Goal: Task Accomplishment & Management: Complete application form

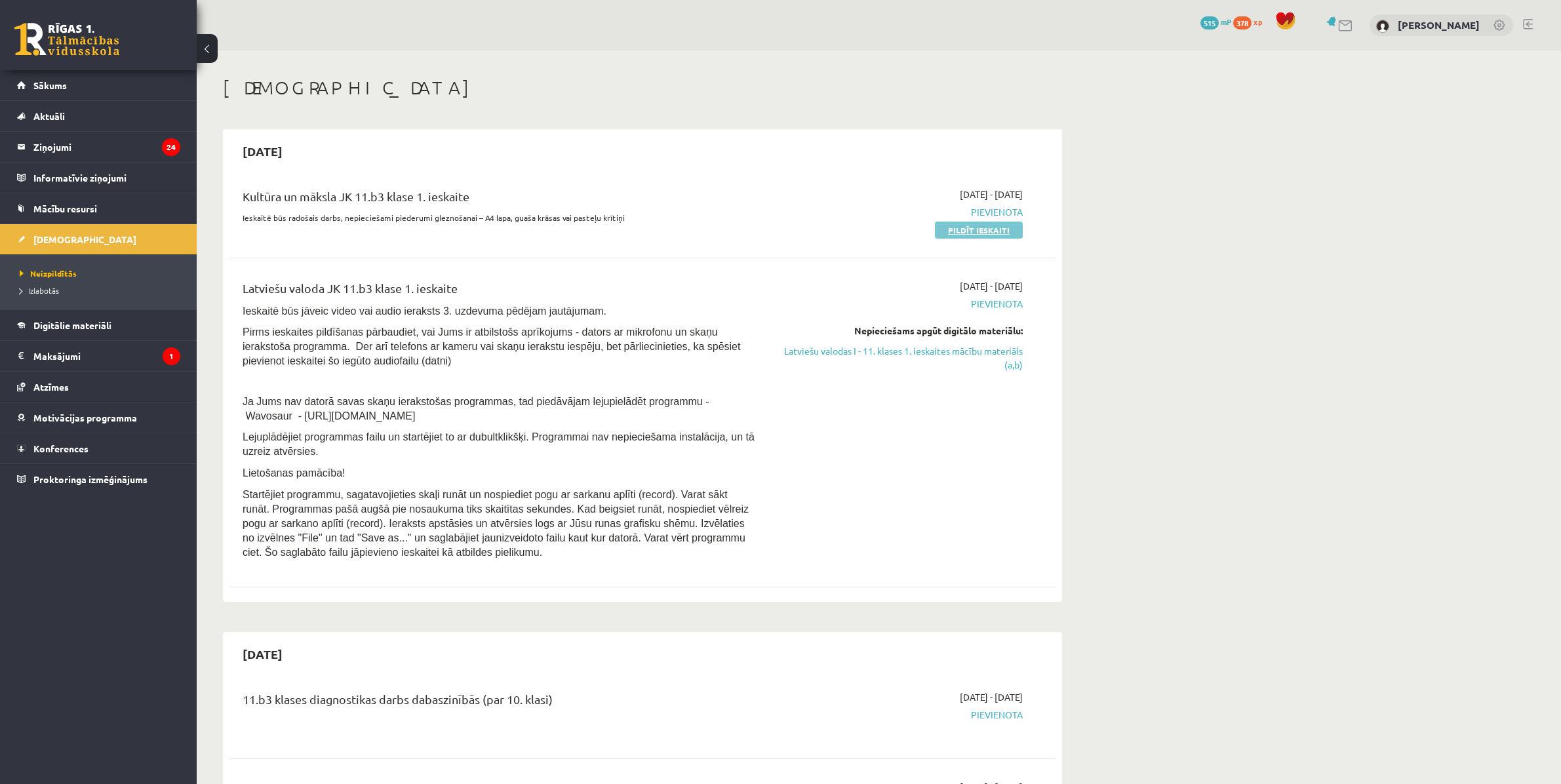
scroll to position [94, 0]
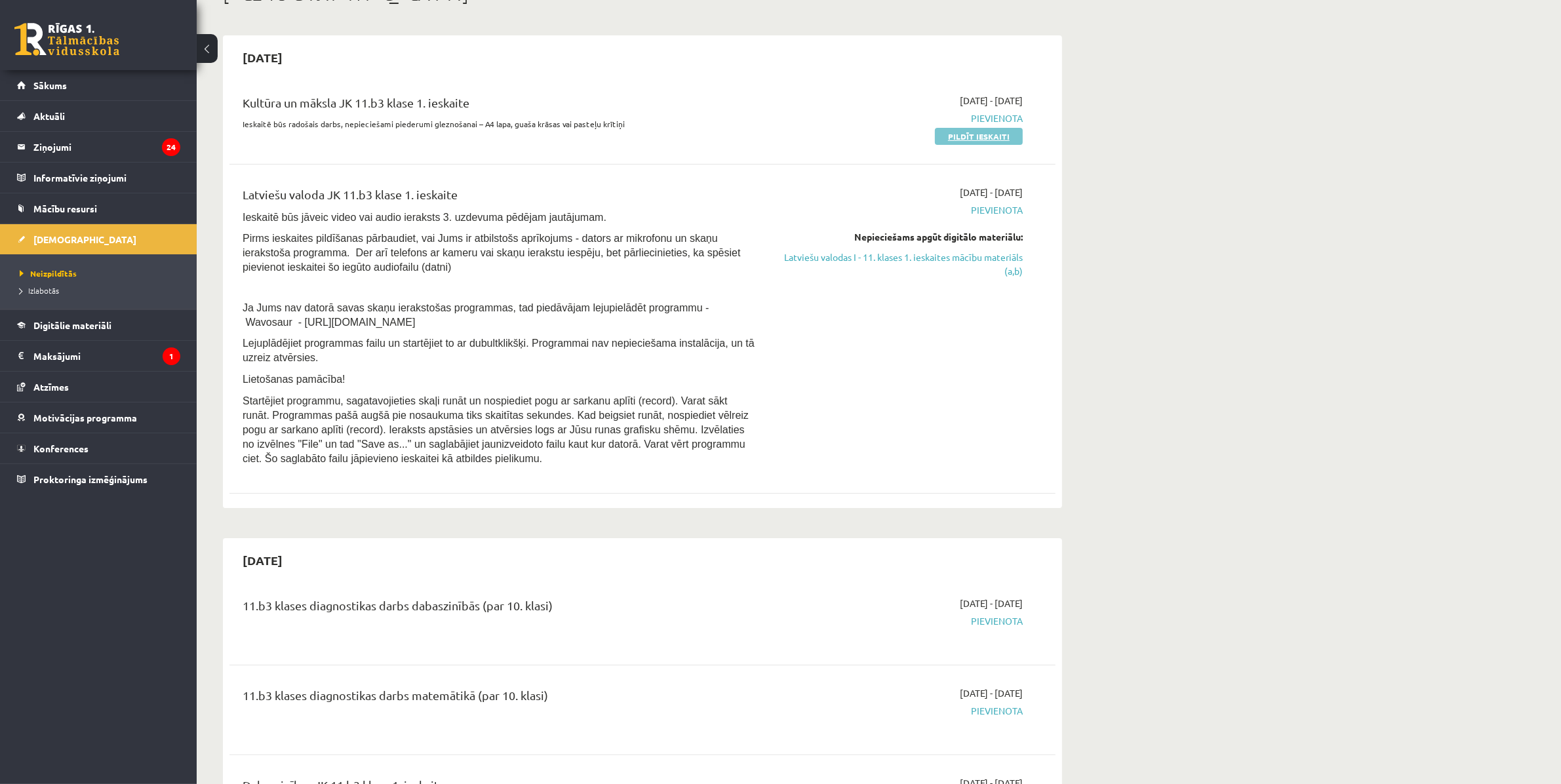
click at [956, 137] on link "Pildīt ieskaiti" at bounding box center [979, 136] width 88 height 17
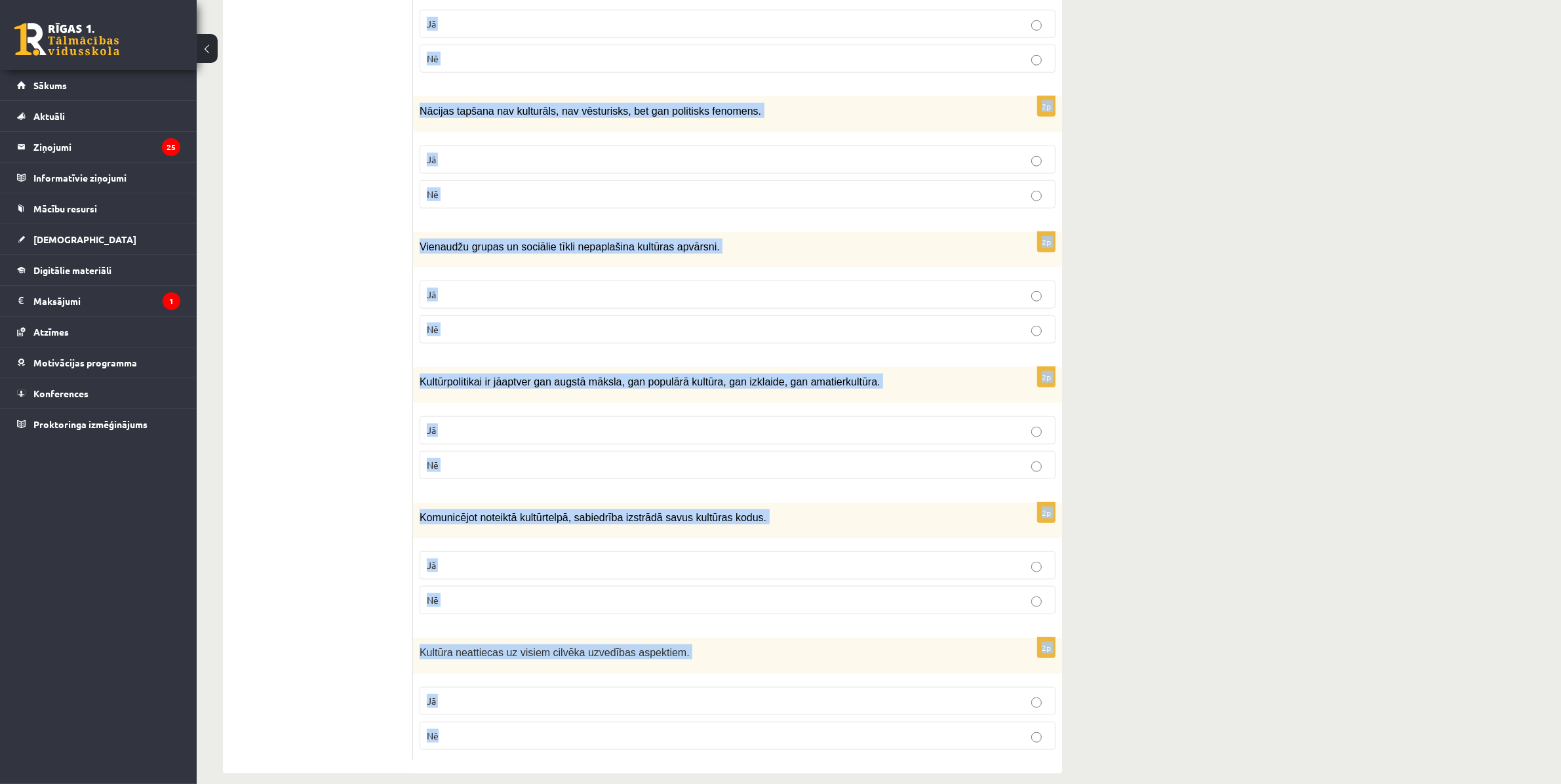
scroll to position [1600, 0]
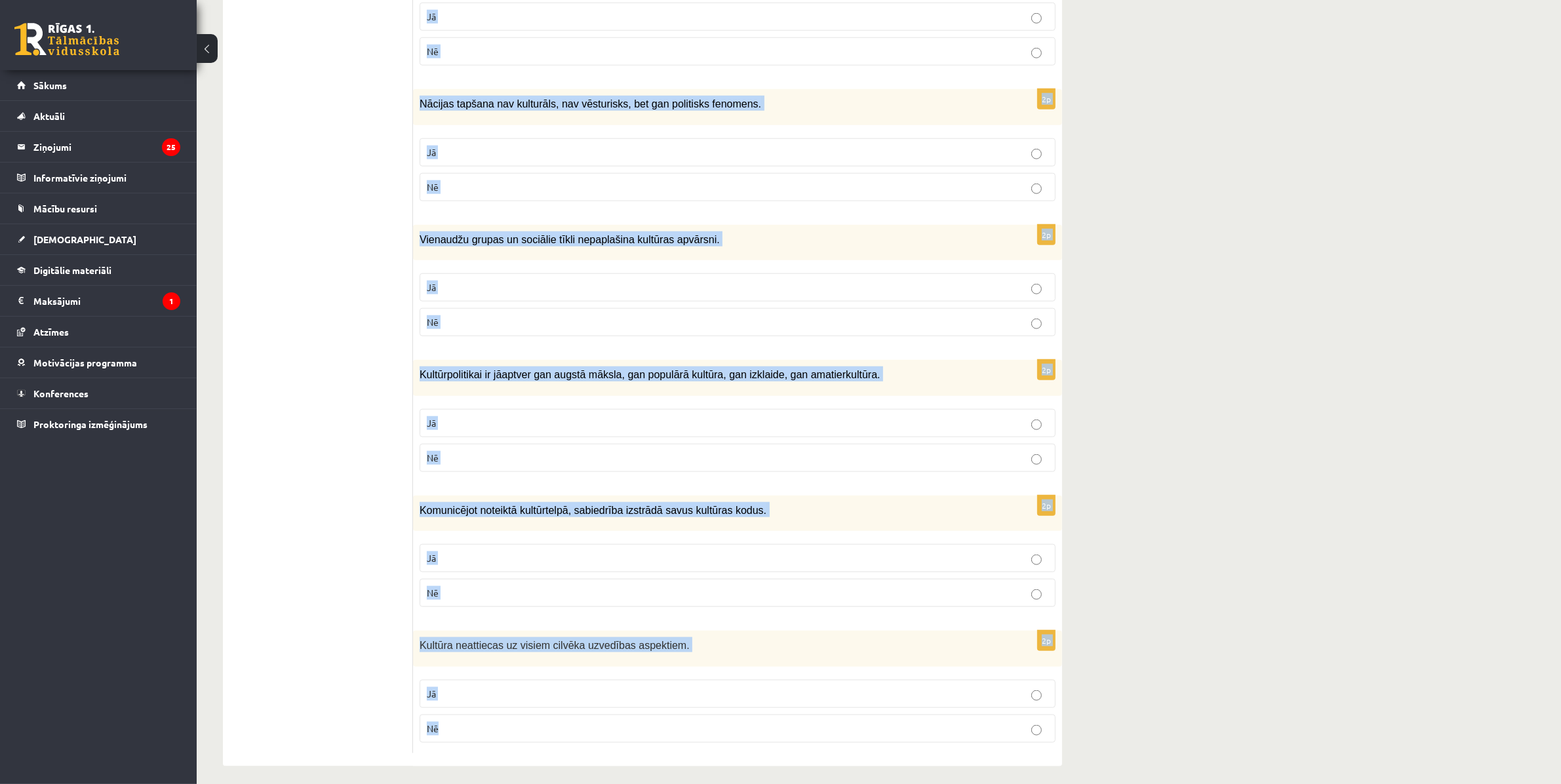
drag, startPoint x: 425, startPoint y: 259, endPoint x: 1333, endPoint y: 785, distance: 1049.4
copy form "Atzīmē vai apgalvojumi ir patiesi! 2p Valstij ir pienākums ikdienas politikā vi…"
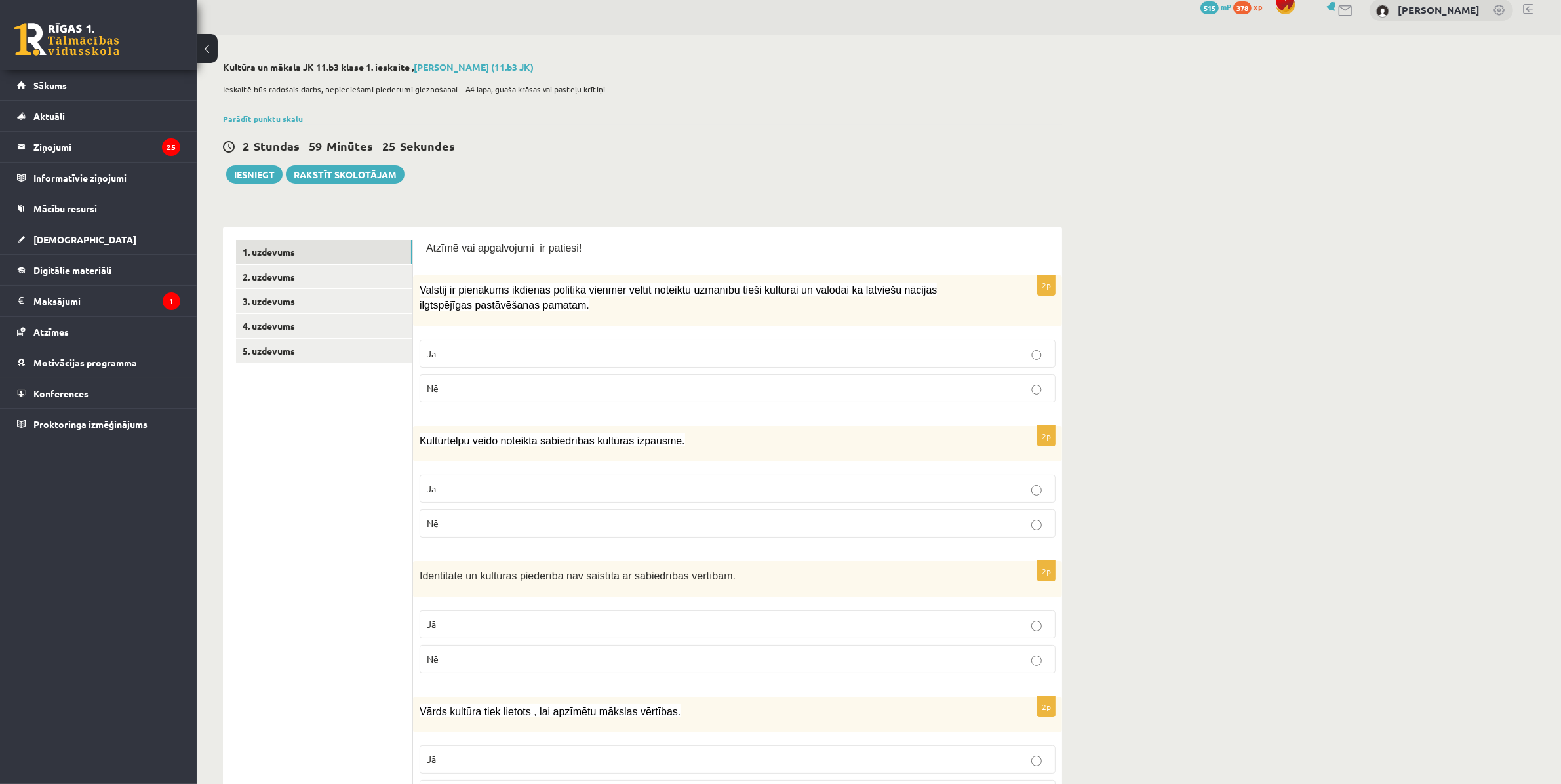
scroll to position [0, 0]
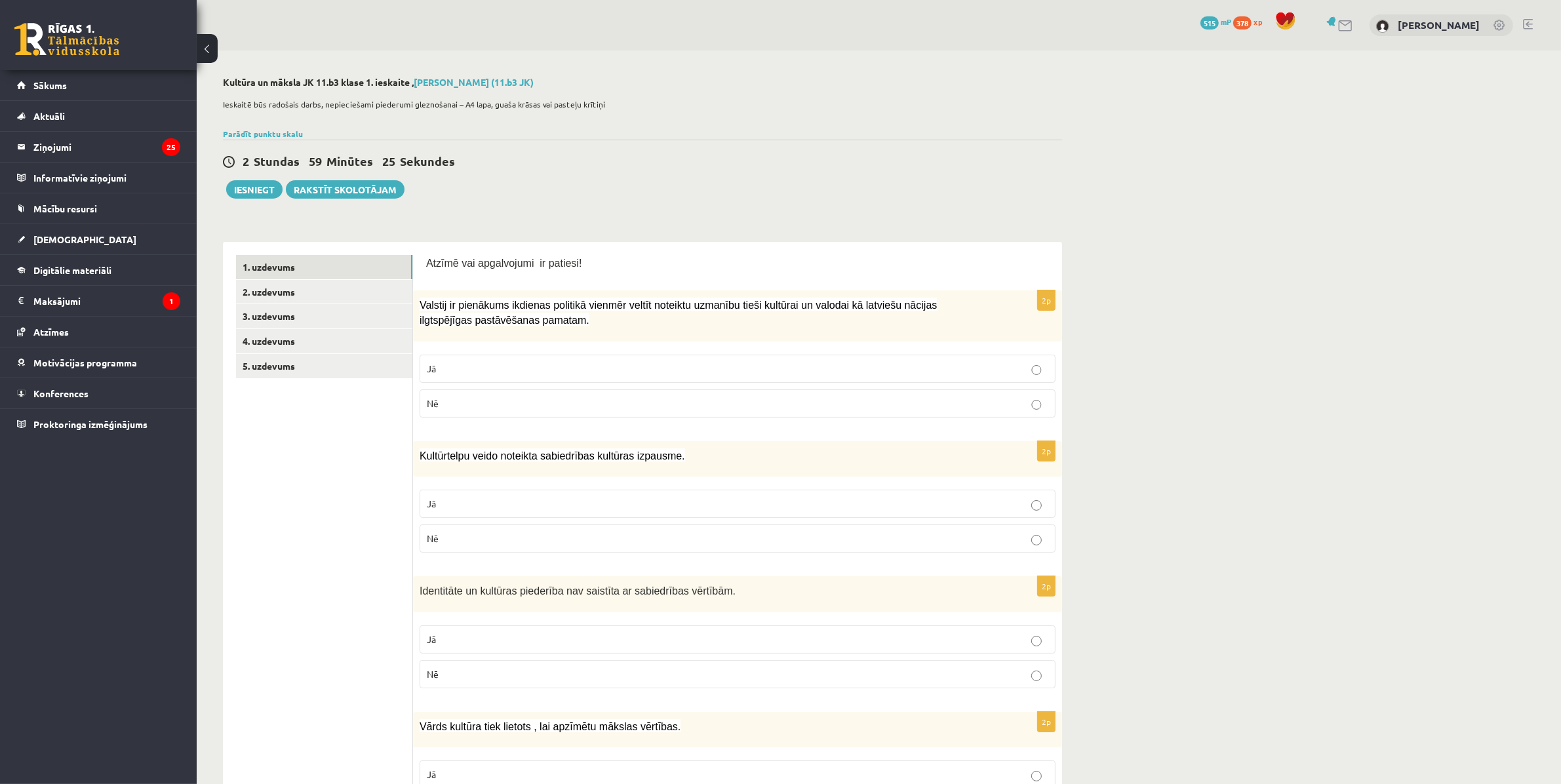
click at [510, 361] on p "Jā" at bounding box center [737, 368] width 621 height 14
click at [526, 515] on label "Jā" at bounding box center [737, 503] width 636 height 28
drag, startPoint x: 449, startPoint y: 677, endPoint x: 498, endPoint y: 605, distance: 87.1
click at [450, 677] on p "Nē" at bounding box center [737, 674] width 621 height 14
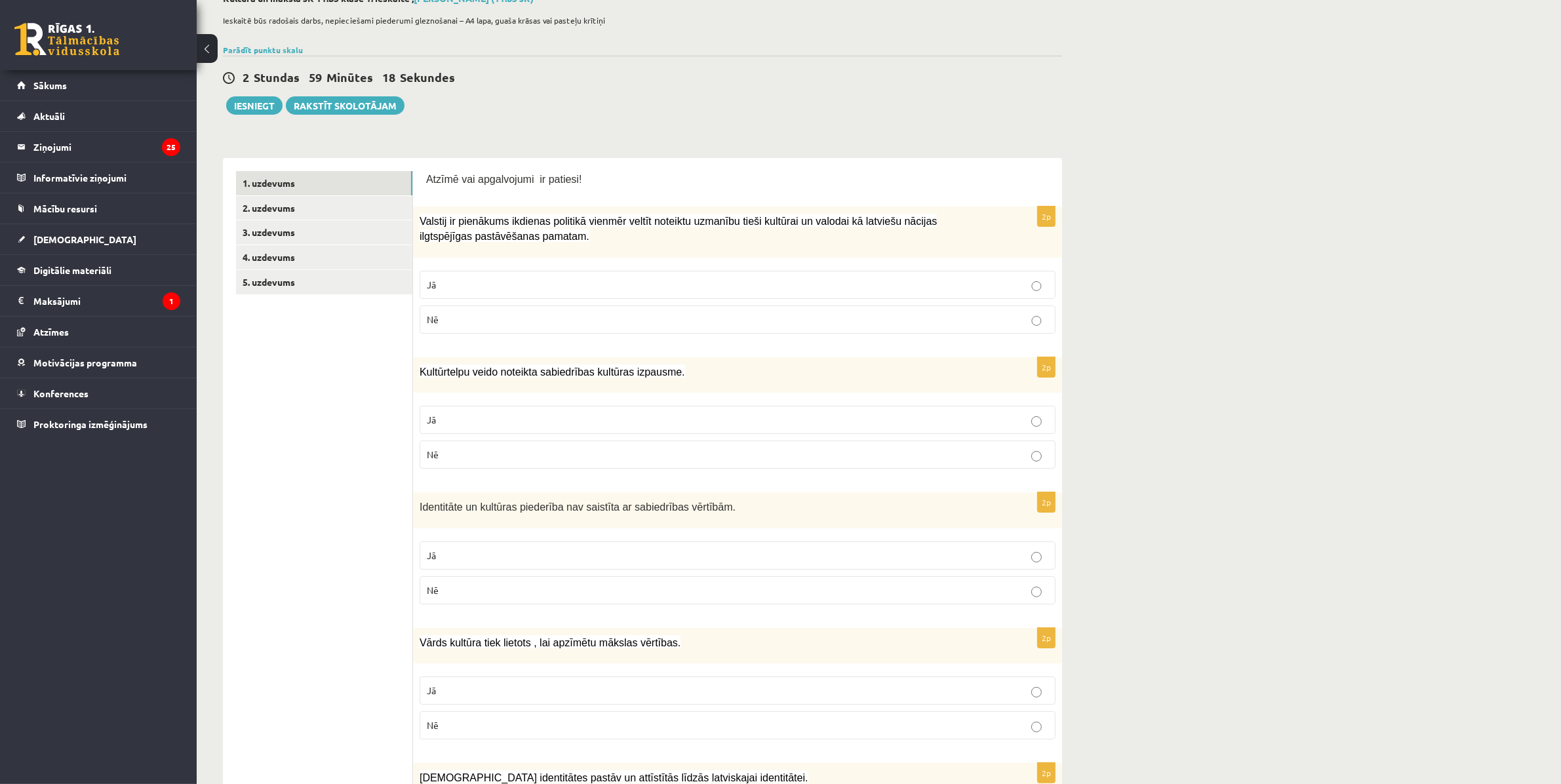
scroll to position [164, 0]
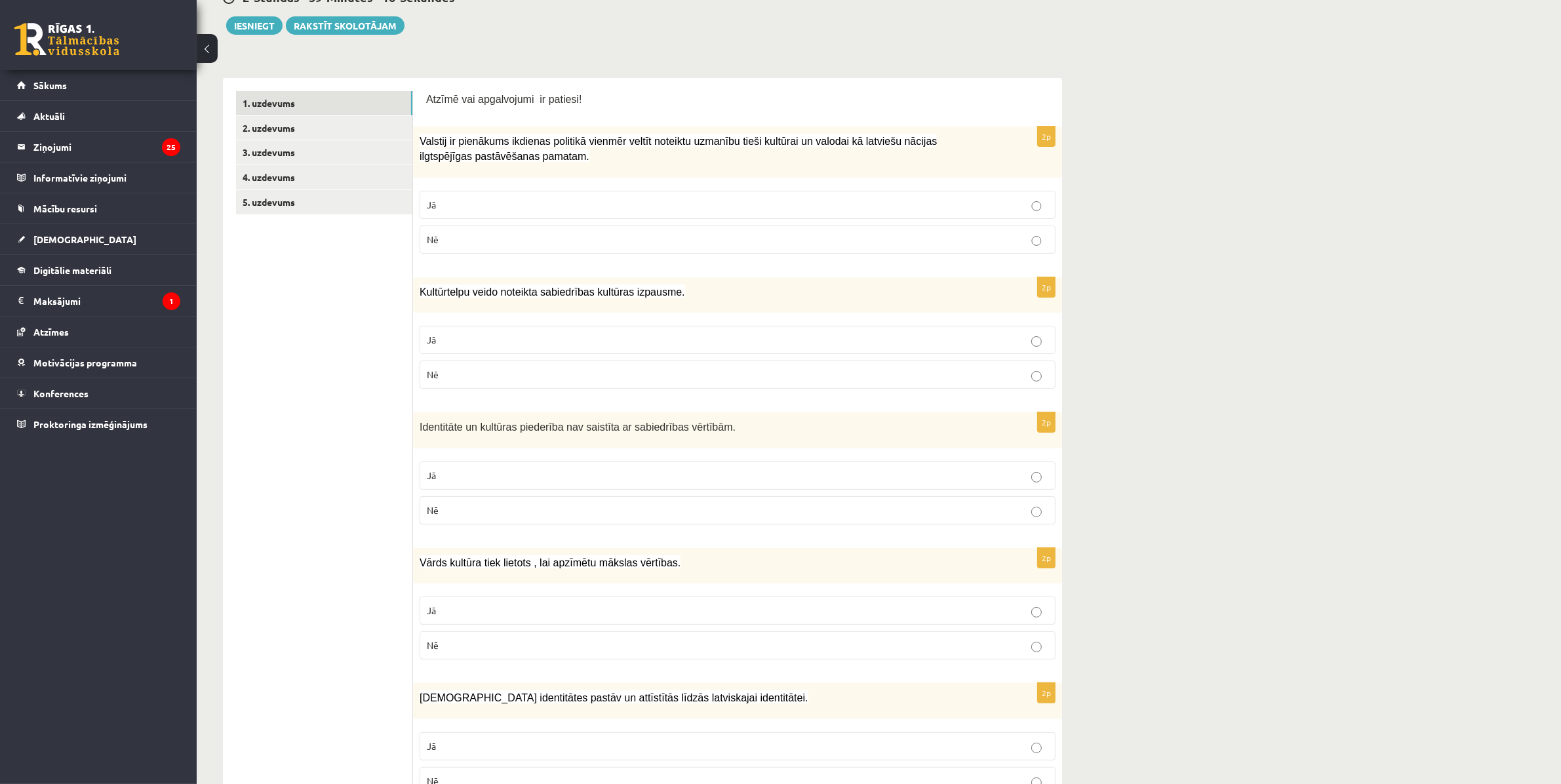
drag, startPoint x: 498, startPoint y: 610, endPoint x: 539, endPoint y: 603, distance: 41.6
click at [498, 611] on p "Jā" at bounding box center [737, 610] width 621 height 14
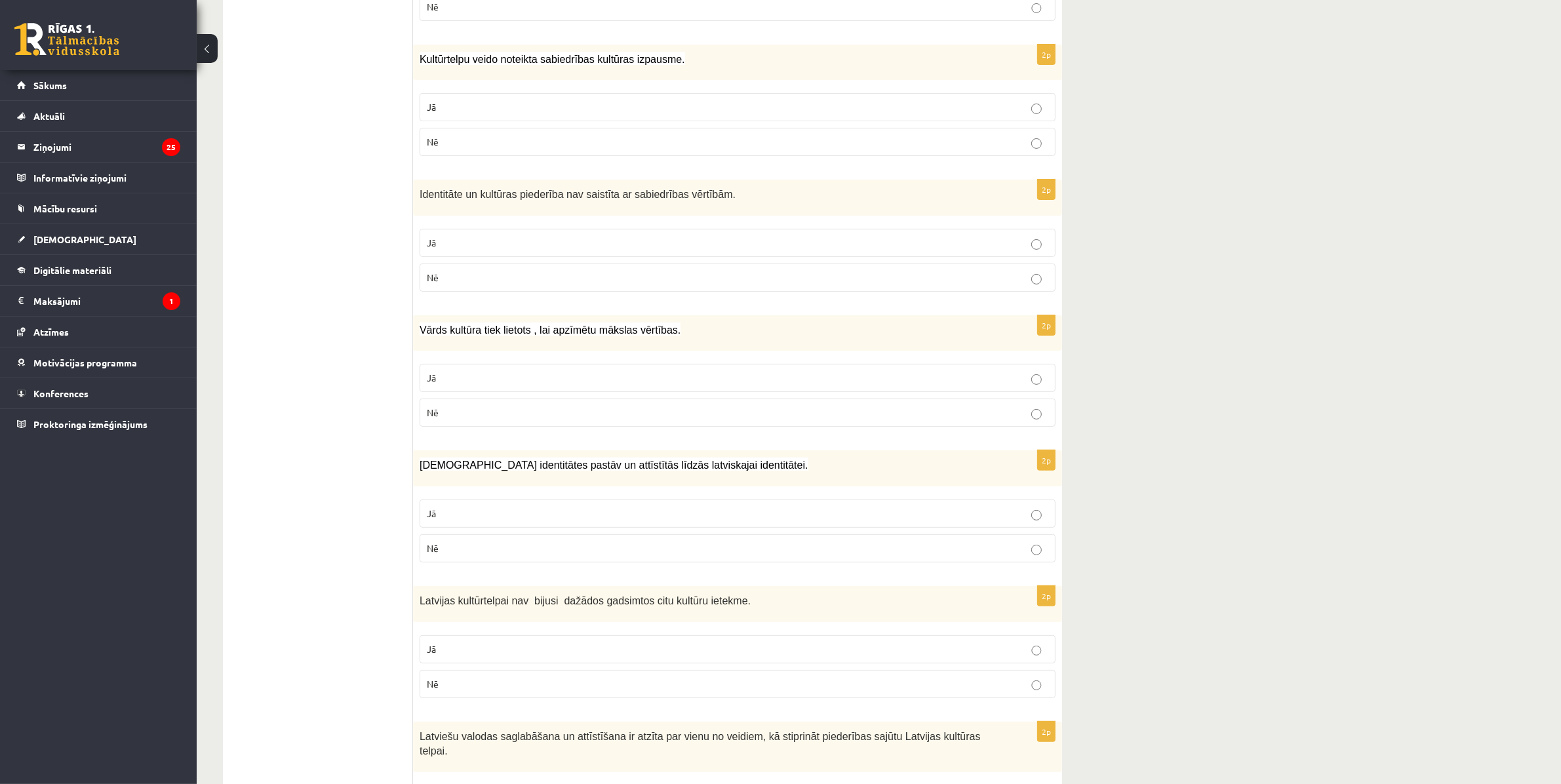
scroll to position [574, 0]
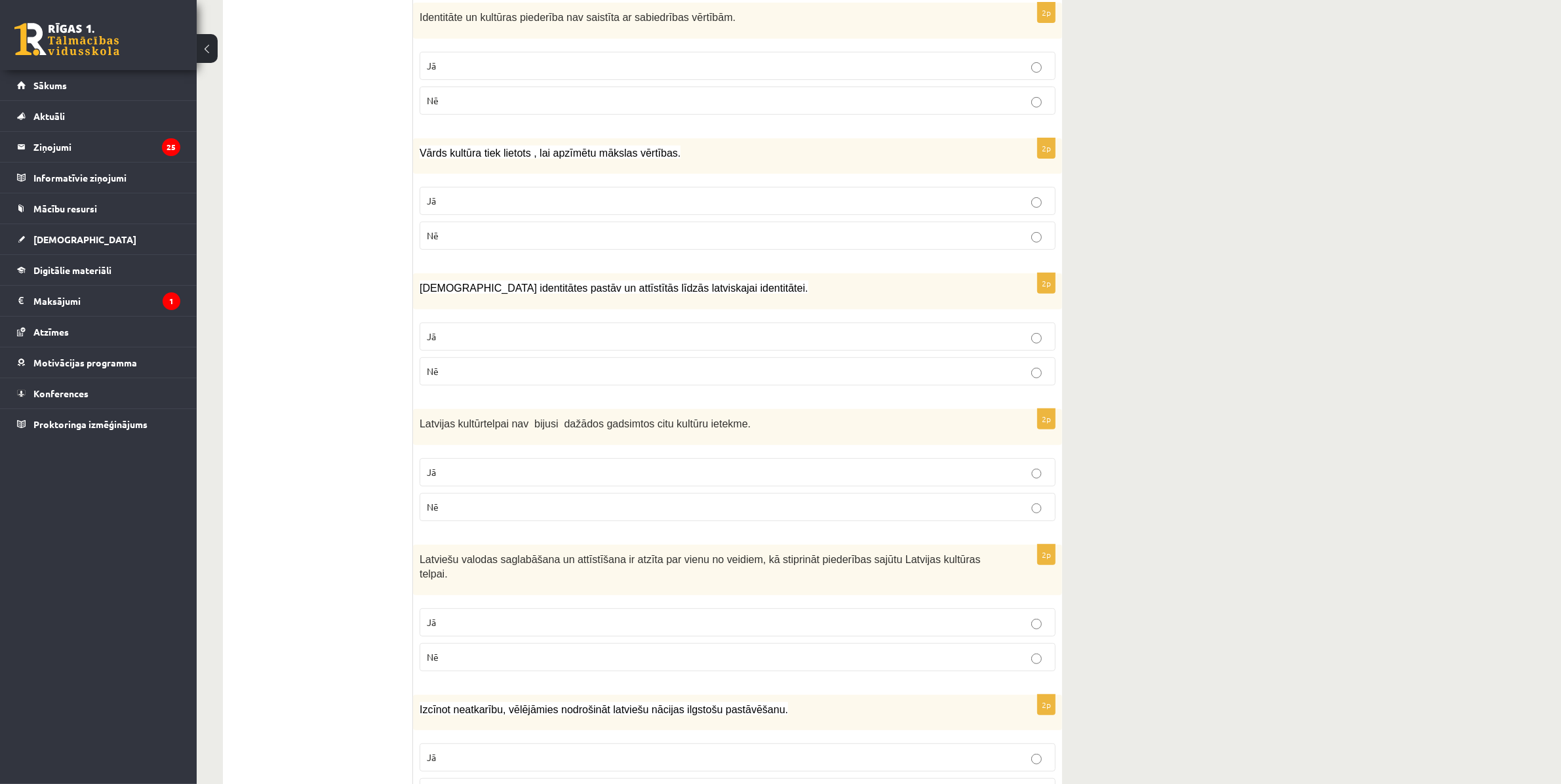
click at [541, 352] on fieldset "Jā Nē" at bounding box center [737, 353] width 636 height 74
click at [528, 342] on p "Jā" at bounding box center [737, 336] width 621 height 14
click at [544, 513] on p "Nē" at bounding box center [737, 507] width 621 height 14
click at [490, 615] on p "Jā" at bounding box center [737, 622] width 621 height 14
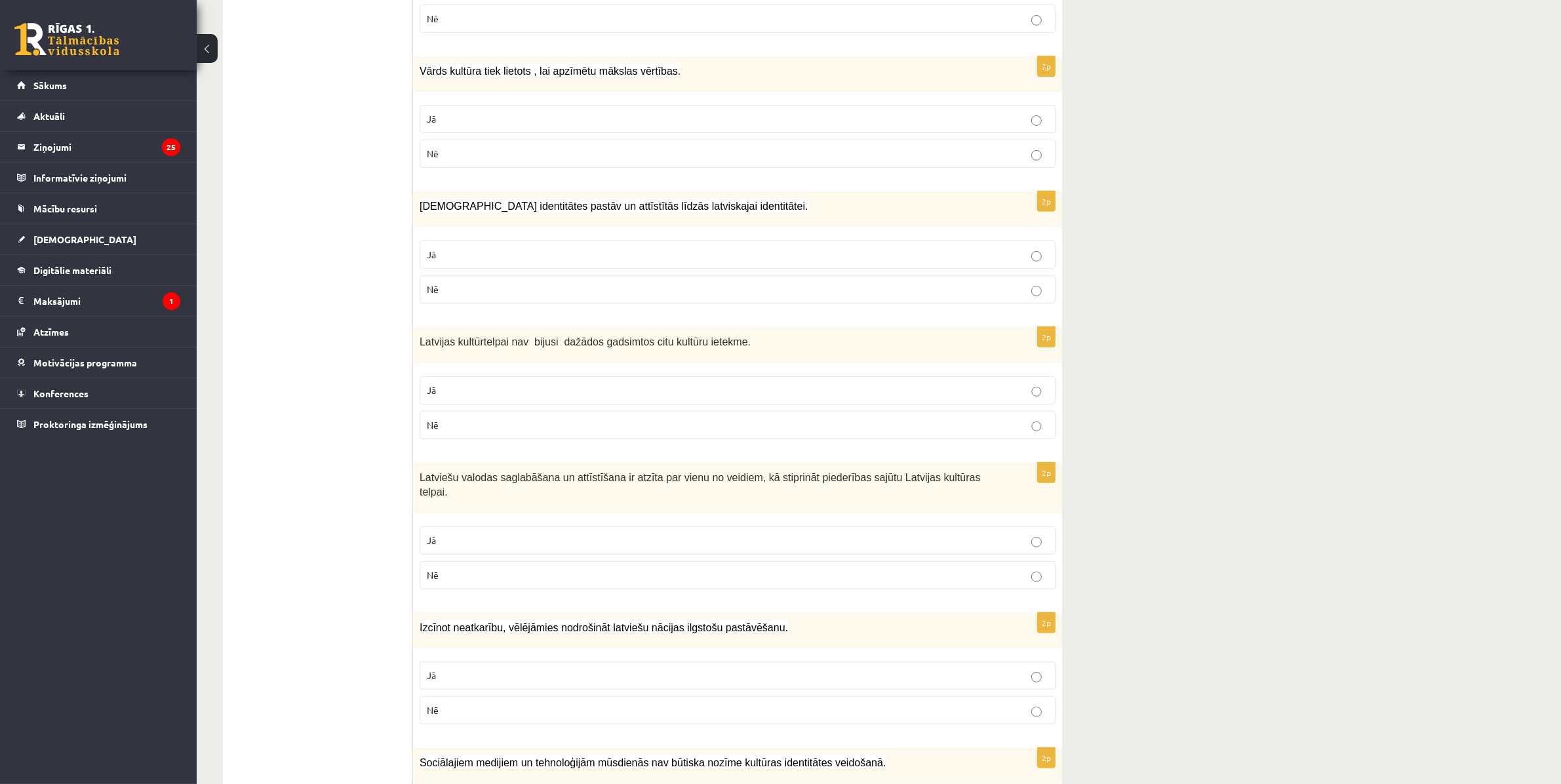
click at [506, 668] on p "Jā" at bounding box center [737, 675] width 621 height 14
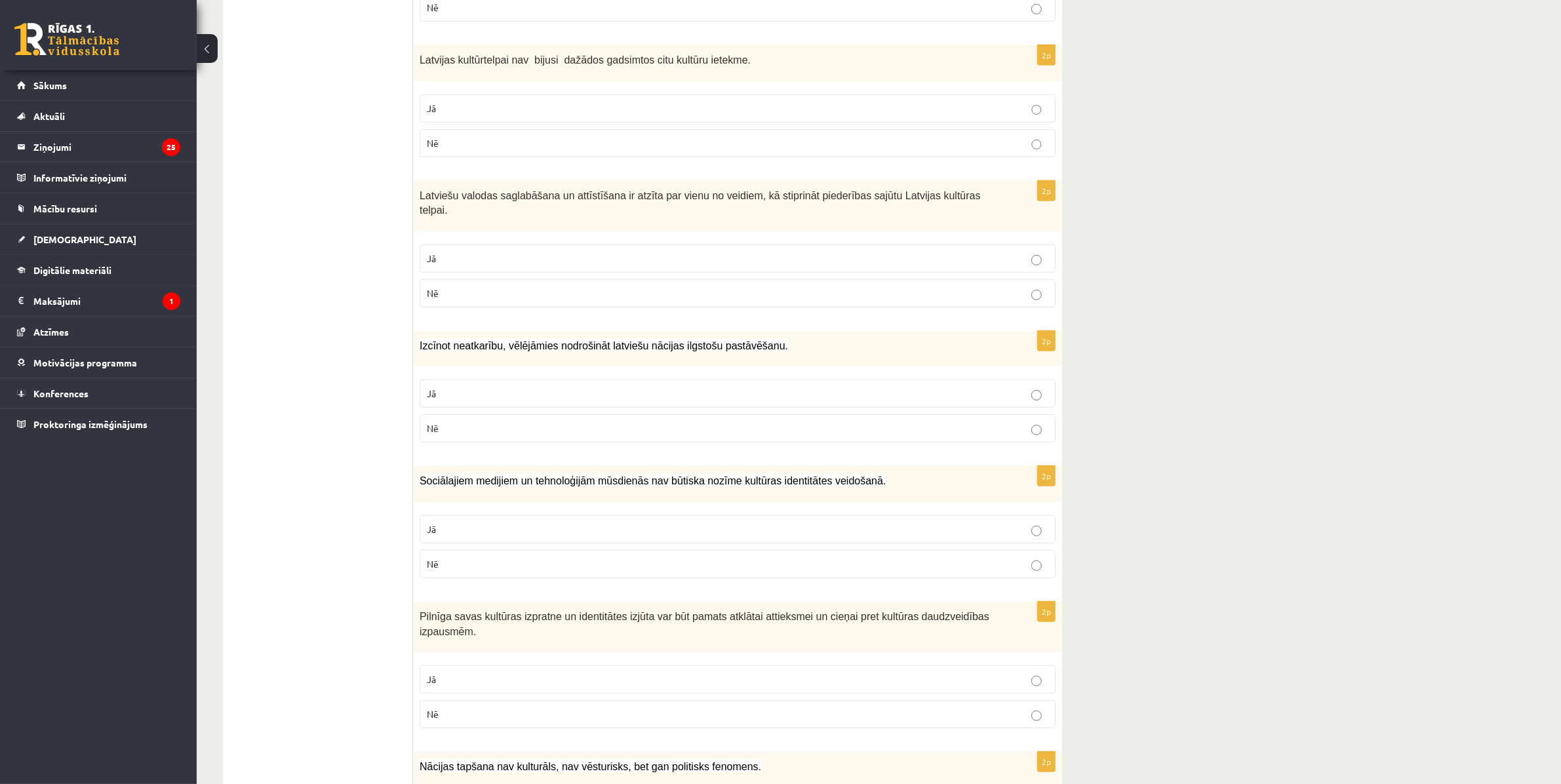
scroll to position [983, 0]
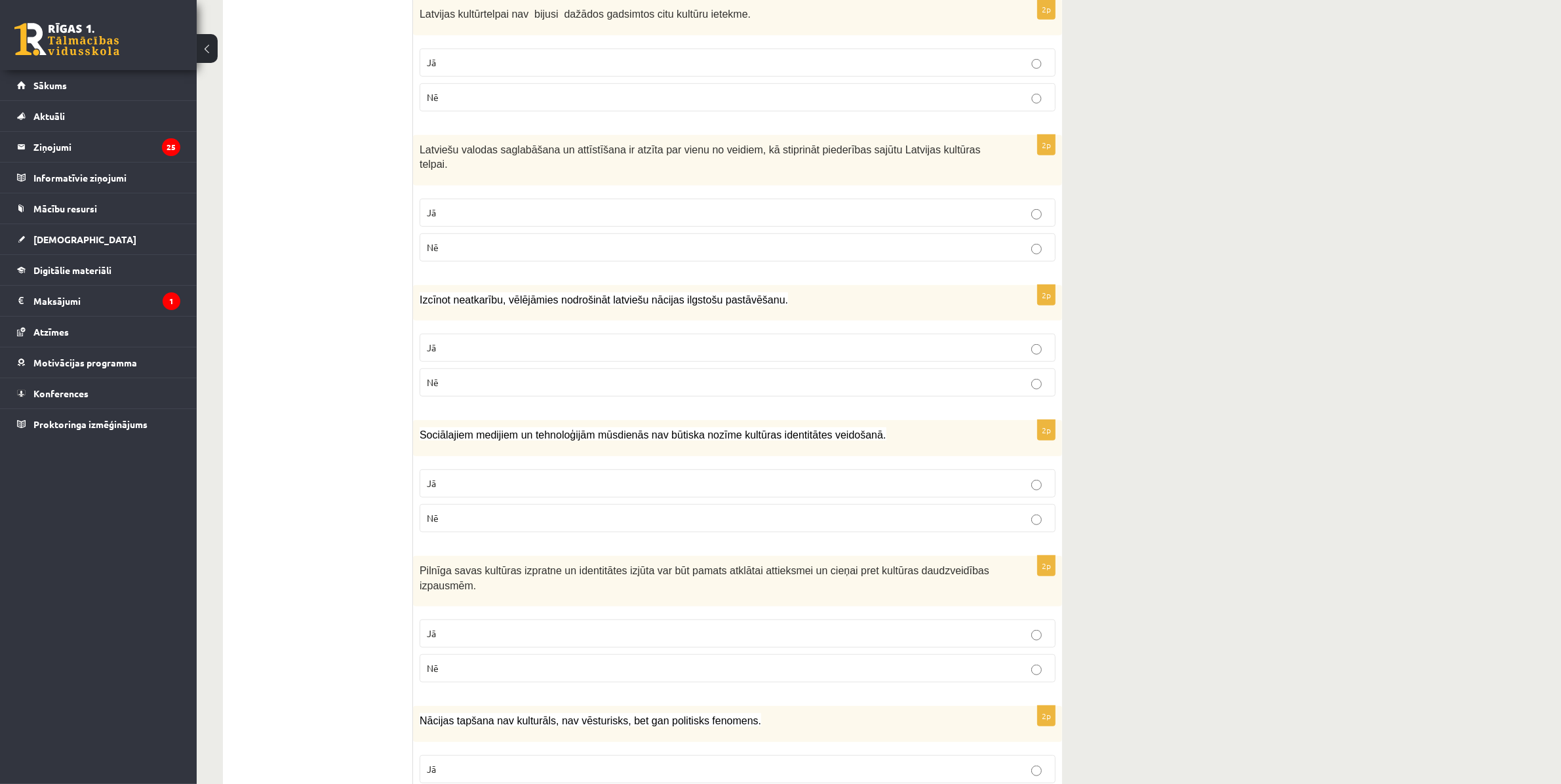
click at [491, 511] on p "Nē" at bounding box center [737, 518] width 621 height 14
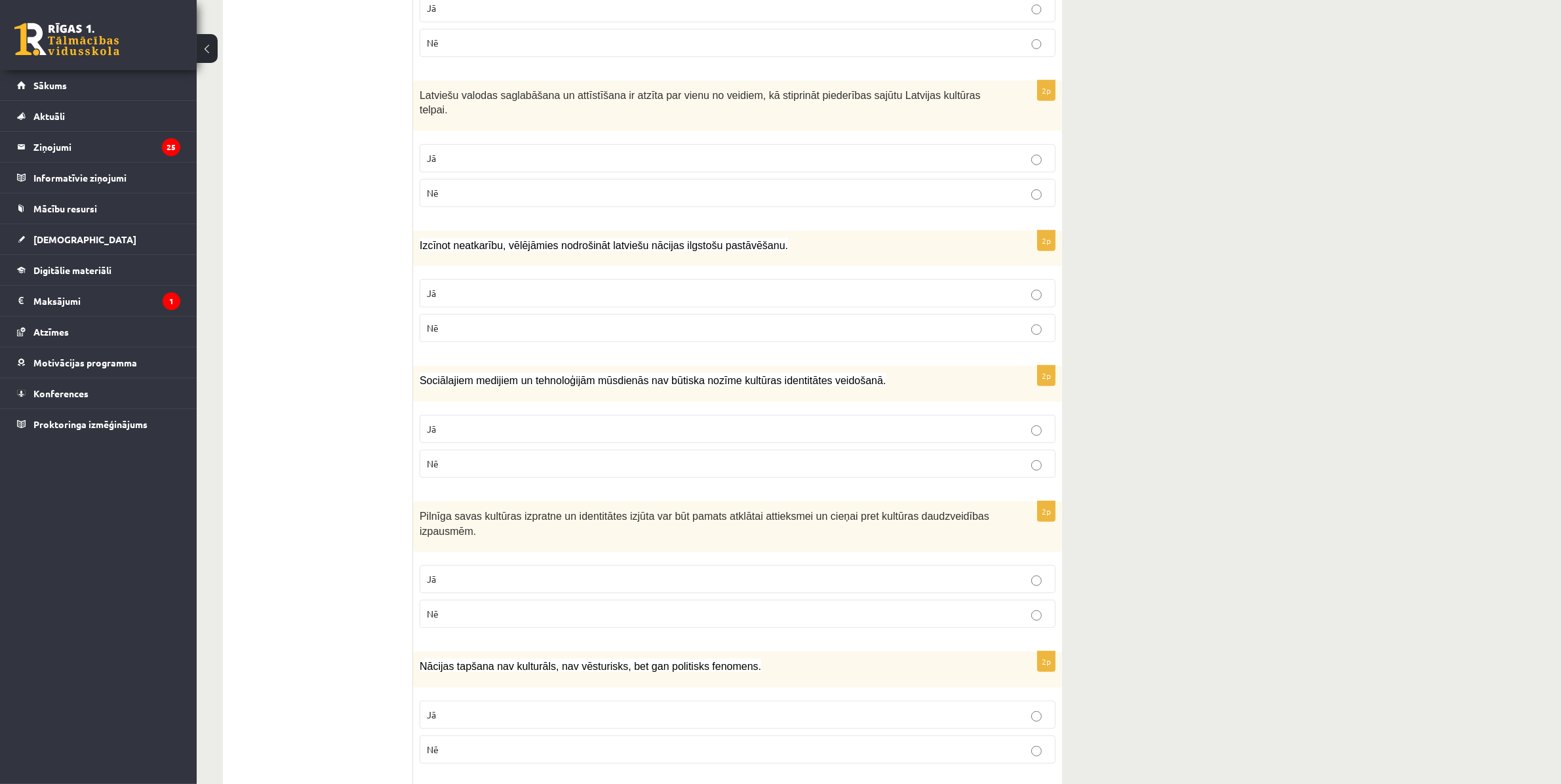
scroll to position [1065, 0]
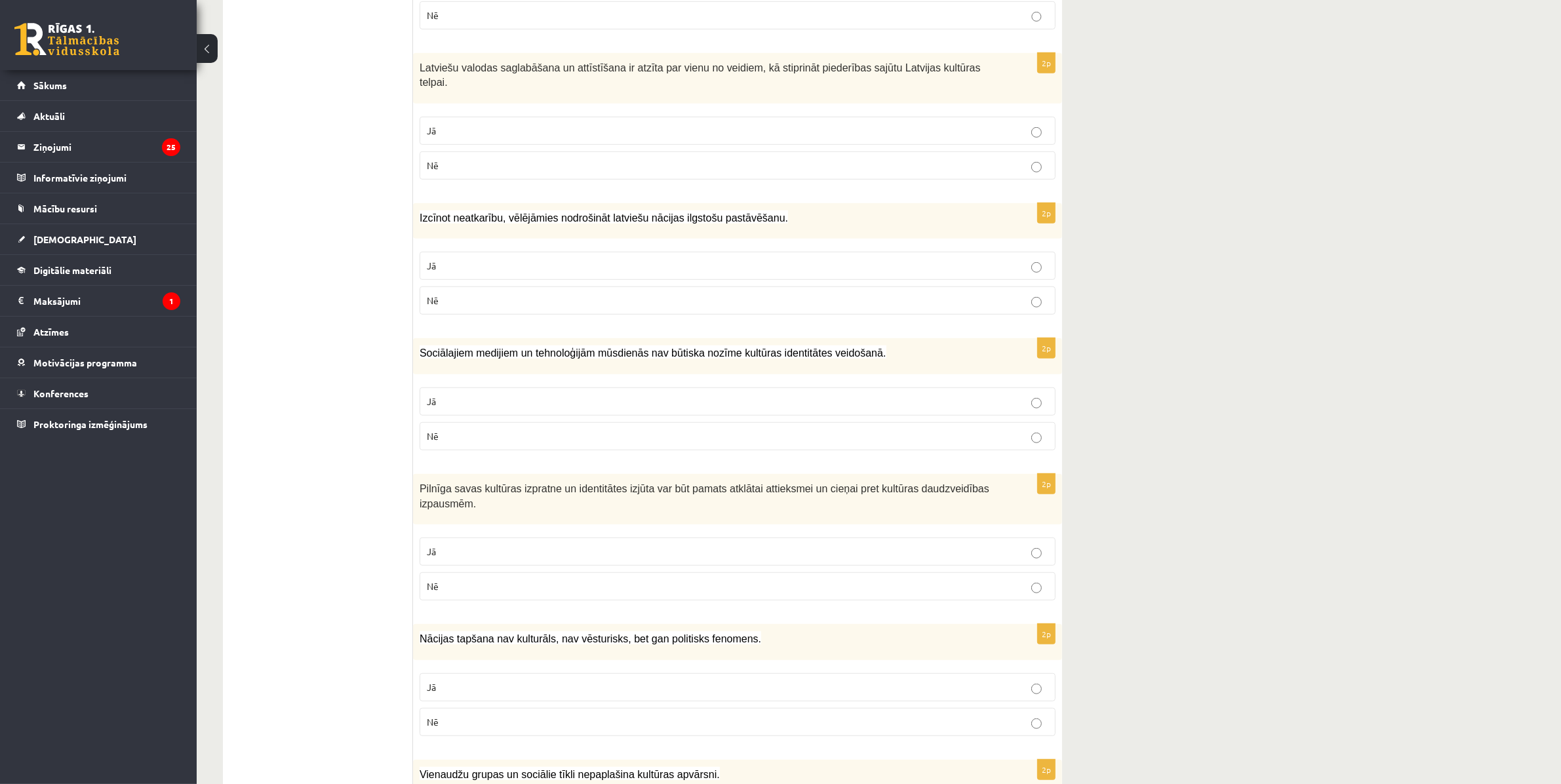
click at [502, 545] on p "Jā" at bounding box center [737, 551] width 621 height 14
click at [464, 579] on p "Nē" at bounding box center [737, 586] width 621 height 14
click at [469, 538] on label "Jā" at bounding box center [737, 551] width 636 height 28
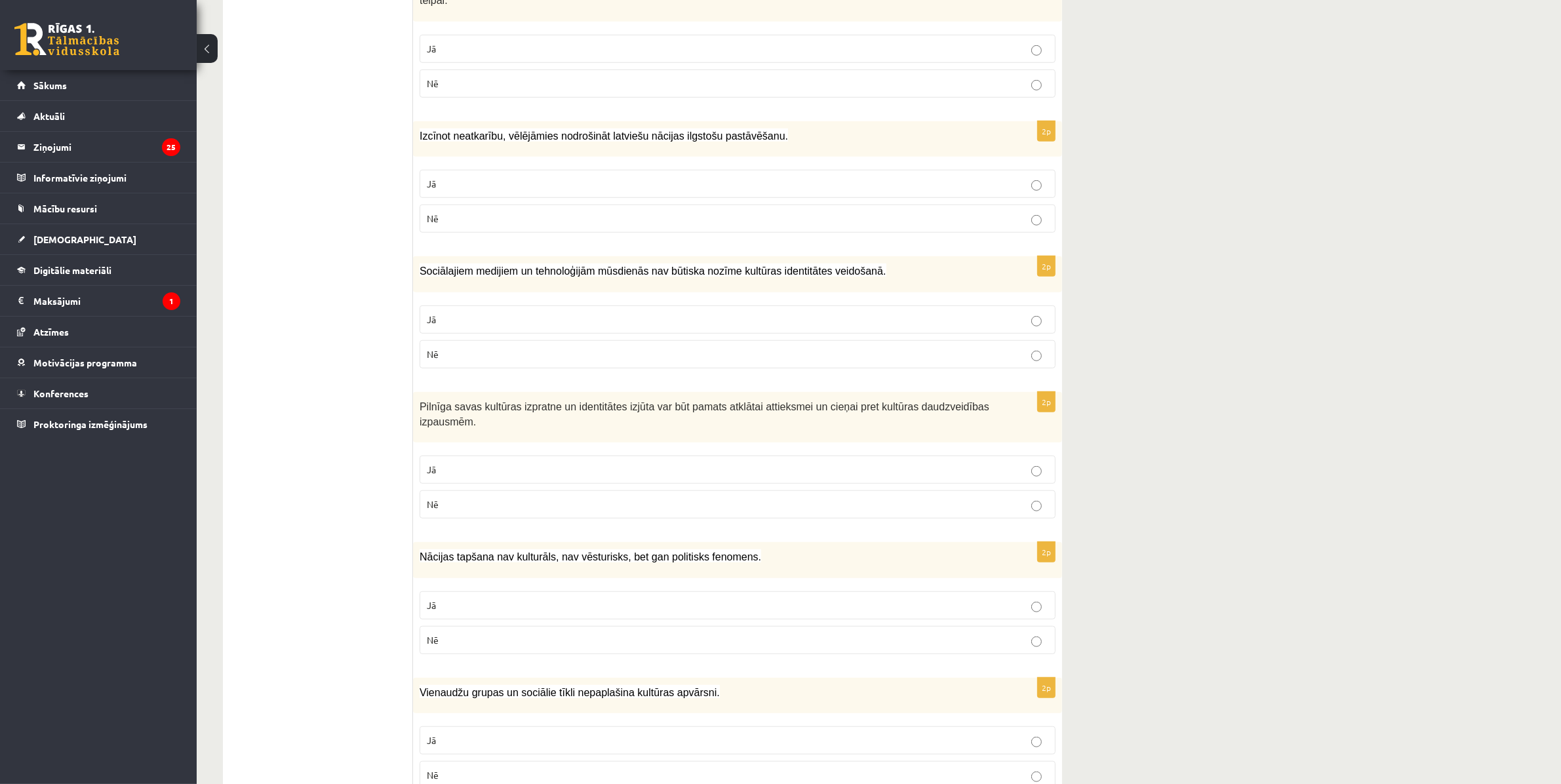
click at [515, 633] on p "Nē" at bounding box center [737, 639] width 621 height 14
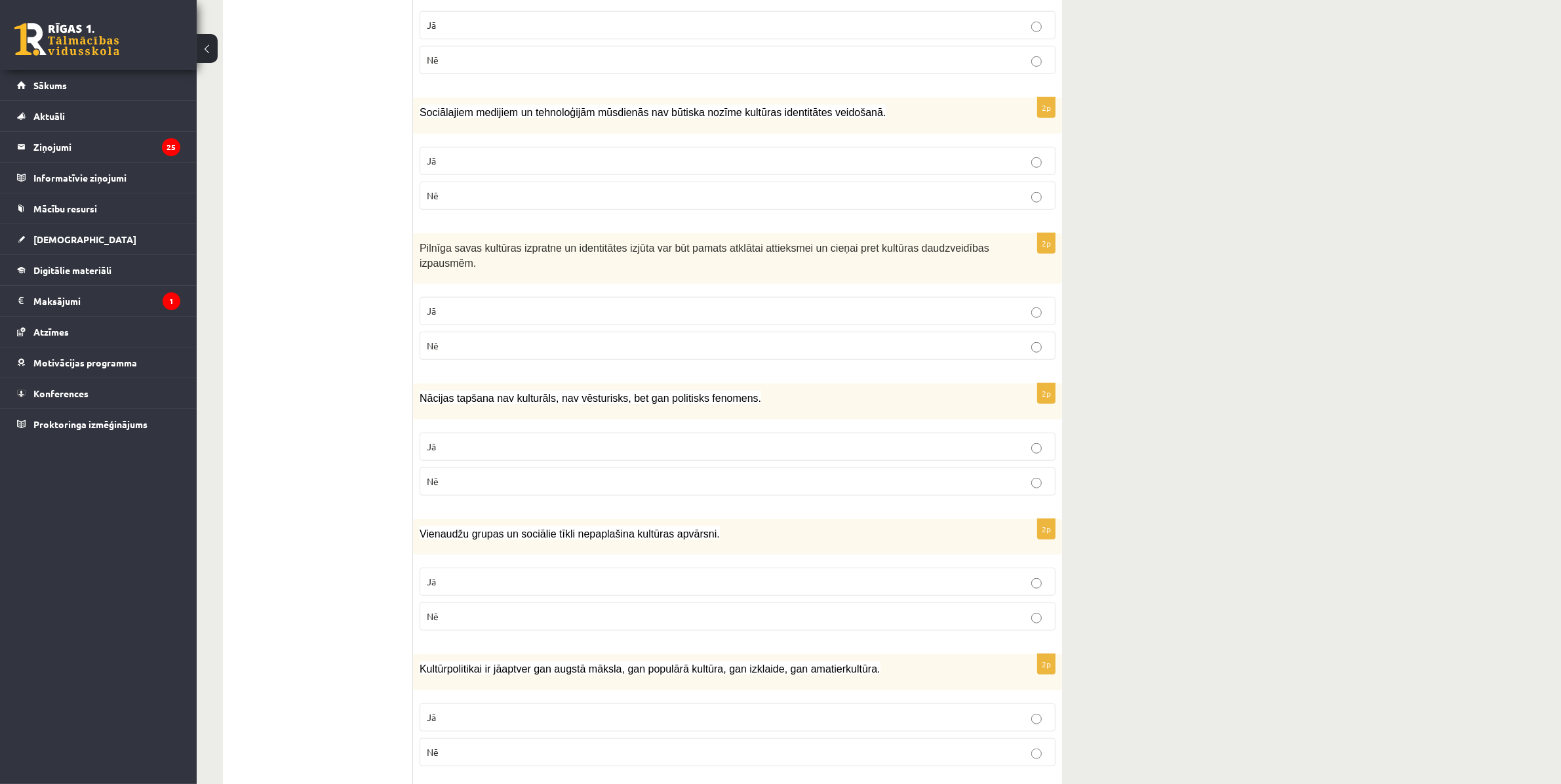
scroll to position [1310, 0]
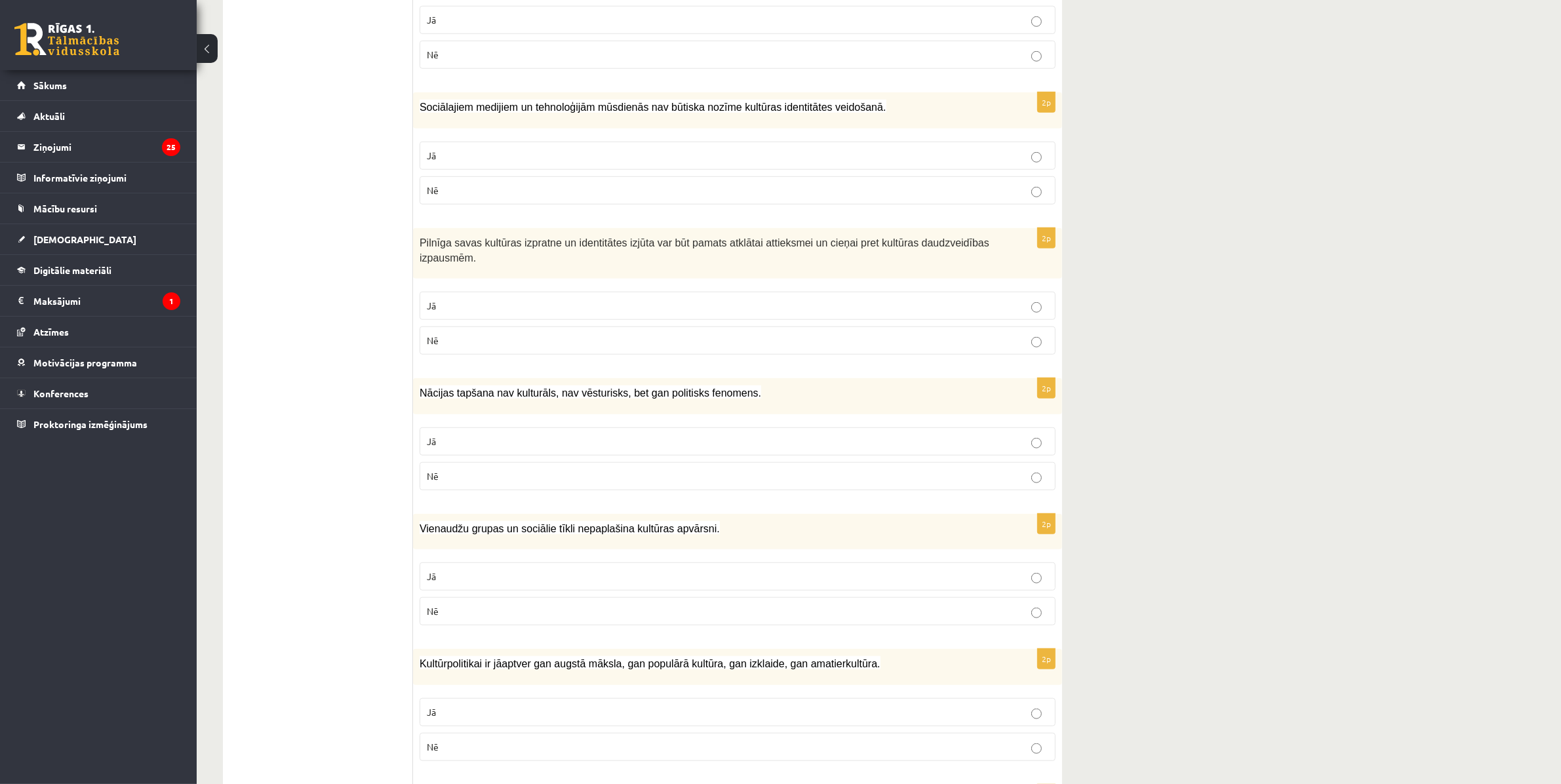
click at [490, 608] on label "Nē" at bounding box center [737, 611] width 636 height 28
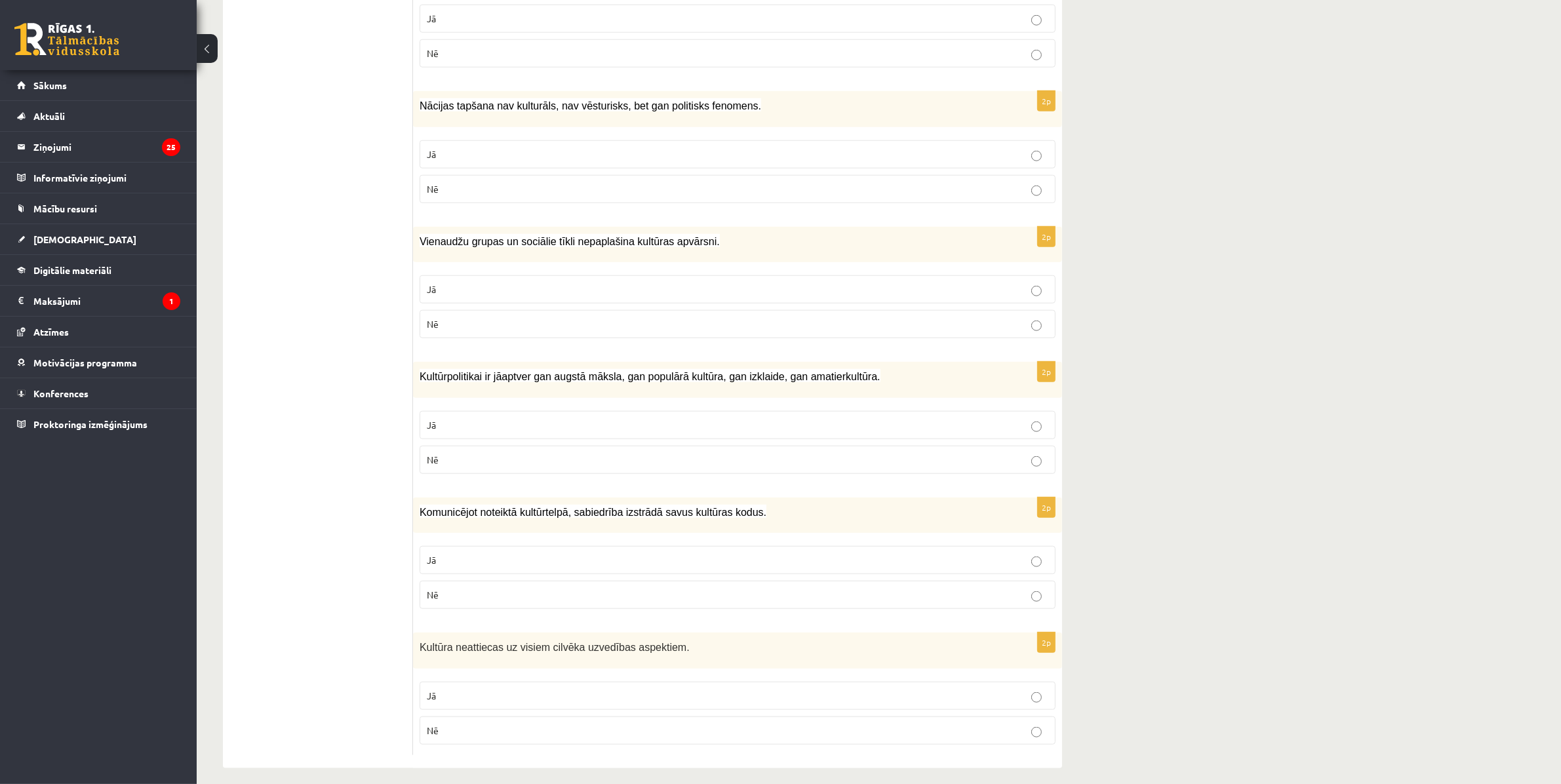
scroll to position [1600, 0]
click at [1007, 409] on label "Jā" at bounding box center [737, 423] width 636 height 28
click at [1046, 551] on p "Jā" at bounding box center [737, 558] width 621 height 14
drag, startPoint x: 1041, startPoint y: 713, endPoint x: 1044, endPoint y: 686, distance: 27.2
click at [1041, 722] on p "Nē" at bounding box center [737, 728] width 621 height 14
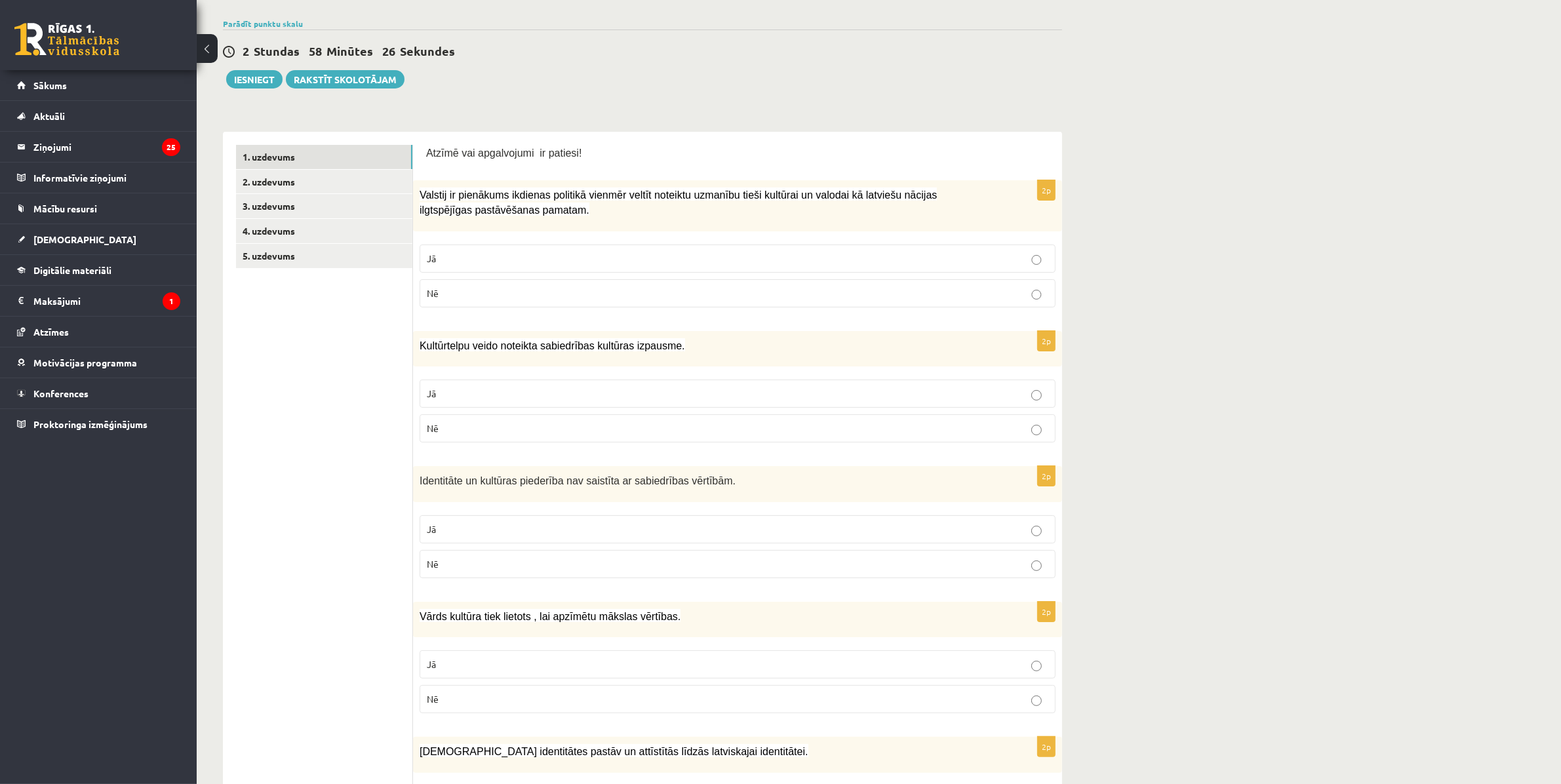
scroll to position [0, 0]
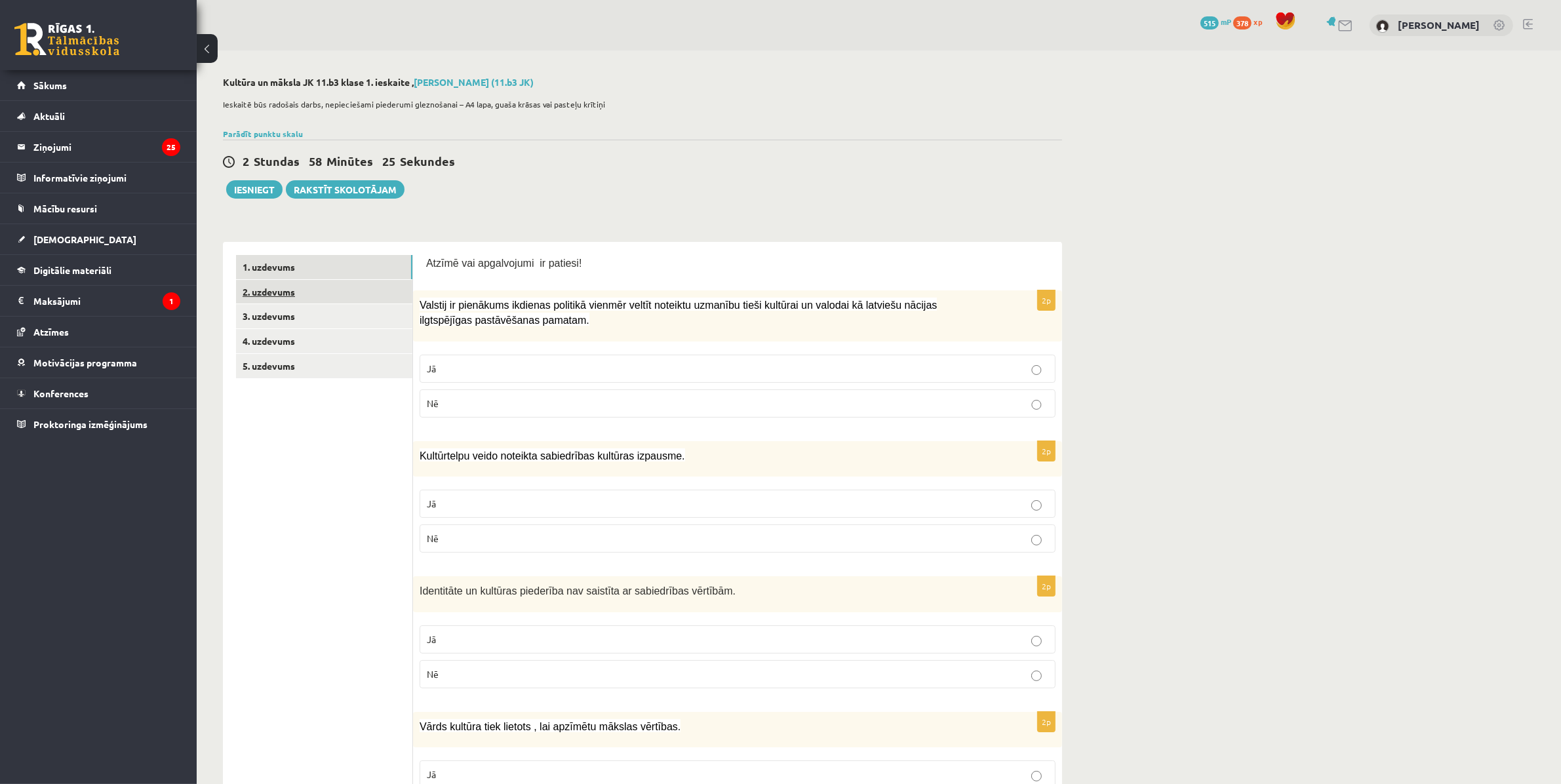
click at [274, 292] on link "2. uzdevums" at bounding box center [324, 292] width 176 height 24
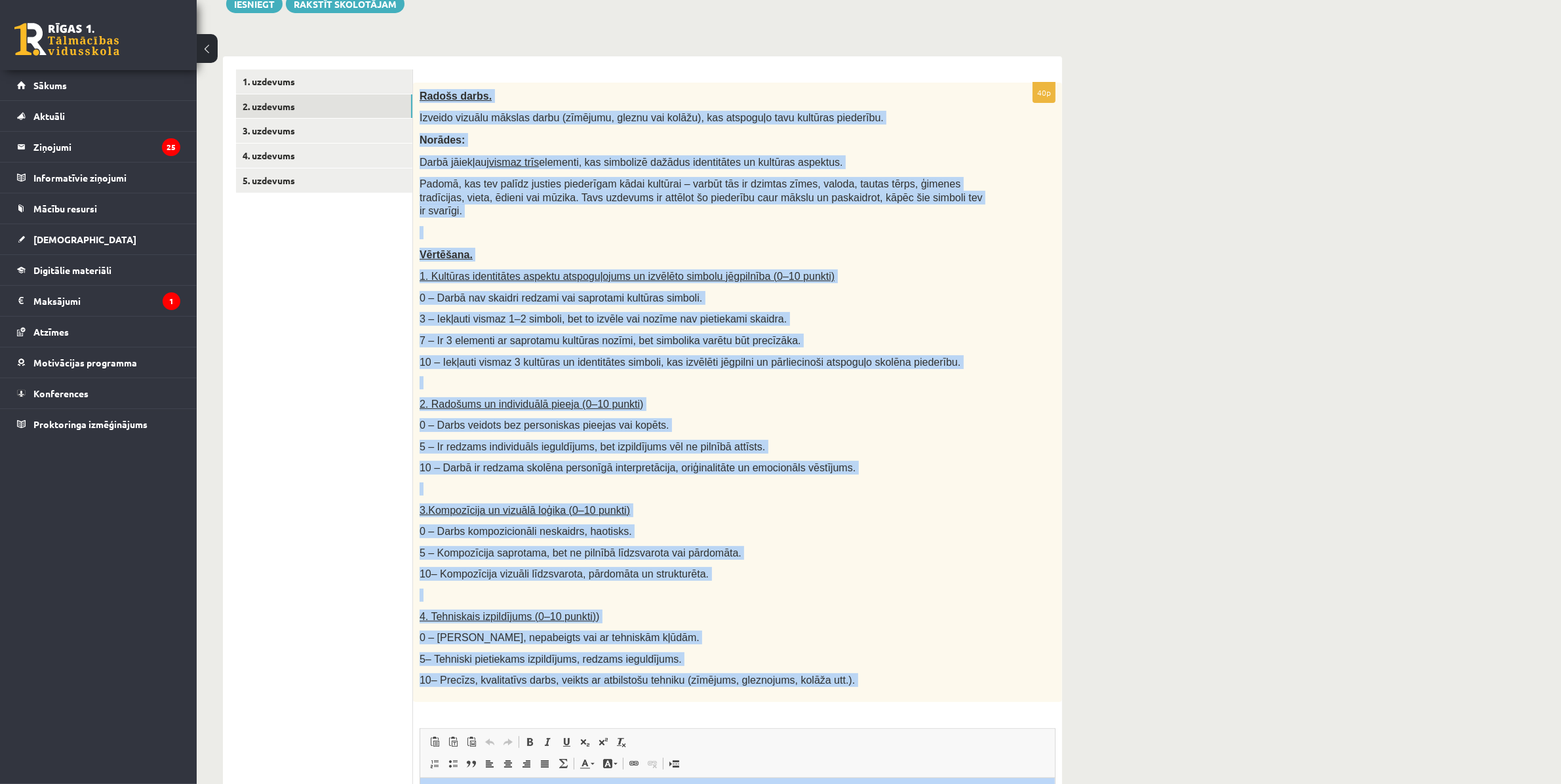
scroll to position [431, 0]
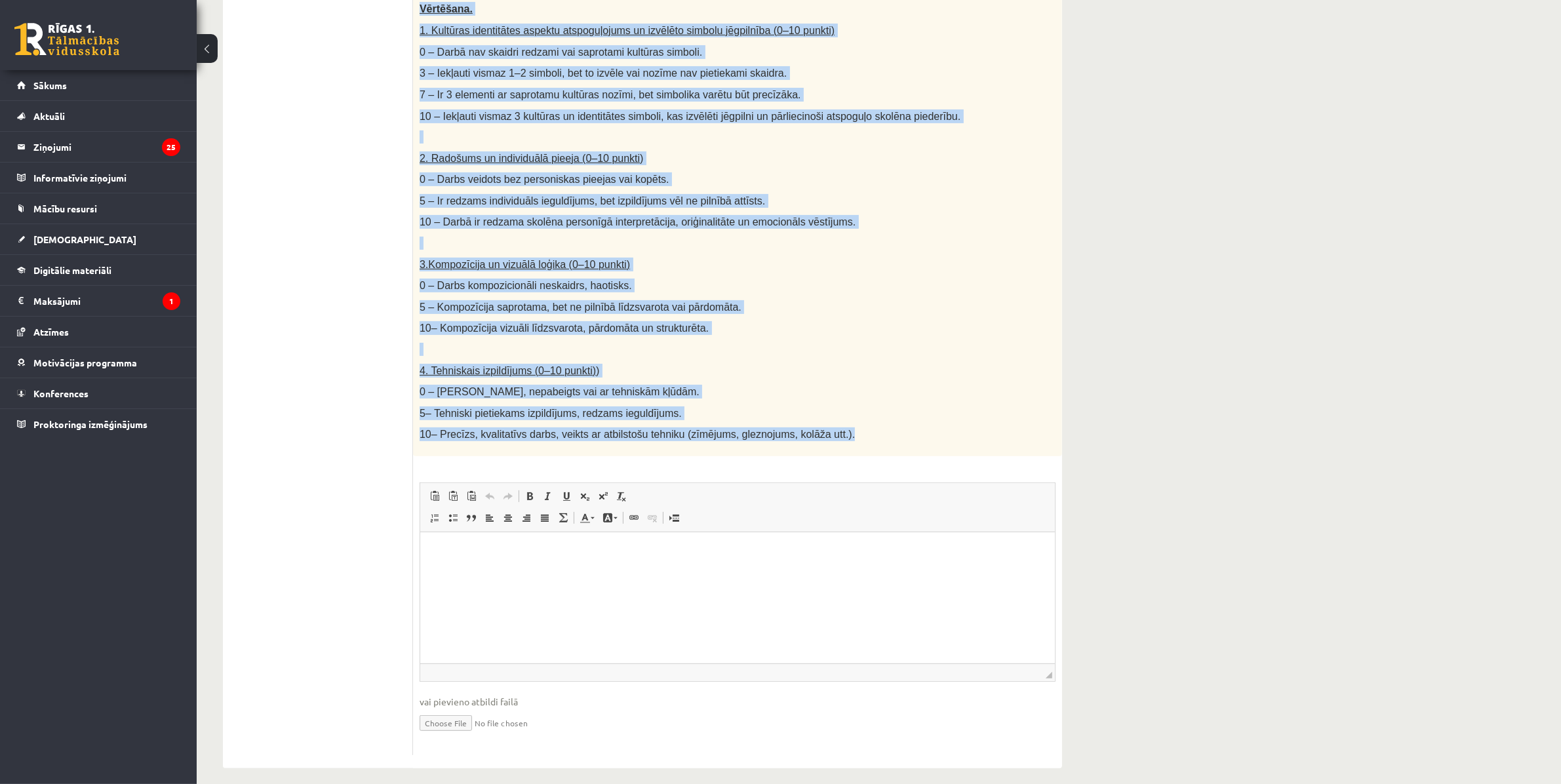
drag, startPoint x: 421, startPoint y: 97, endPoint x: 1034, endPoint y: 444, distance: 704.4
click at [1034, 444] on div "Radošs darbs. Izveido vizuālu mākslas darbu (zīmējumu, gleznu vai kolāžu), kas …" at bounding box center [737, 147] width 649 height 619
copy div "Radošs darbs. Izveido vizuālu mākslas darbu (zīmējumu, gleznu vai kolāžu), kas …"
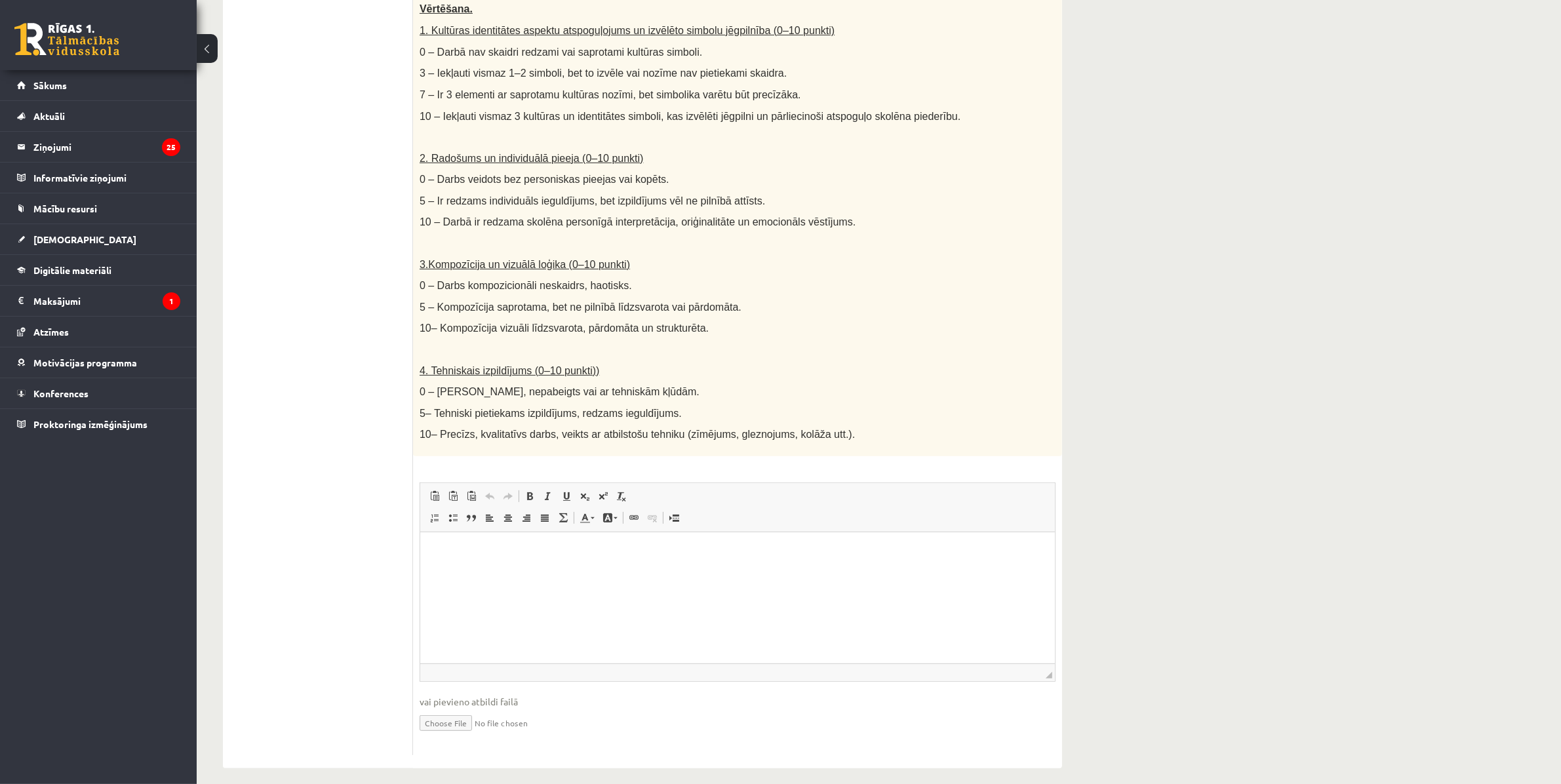
click at [285, 214] on ul "1. uzdevums 2. uzdevums 3. uzdevums 4. uzdevums 5. uzdevums" at bounding box center [324, 289] width 177 height 931
click at [454, 714] on input "file" at bounding box center [737, 722] width 636 height 27
type input "**********"
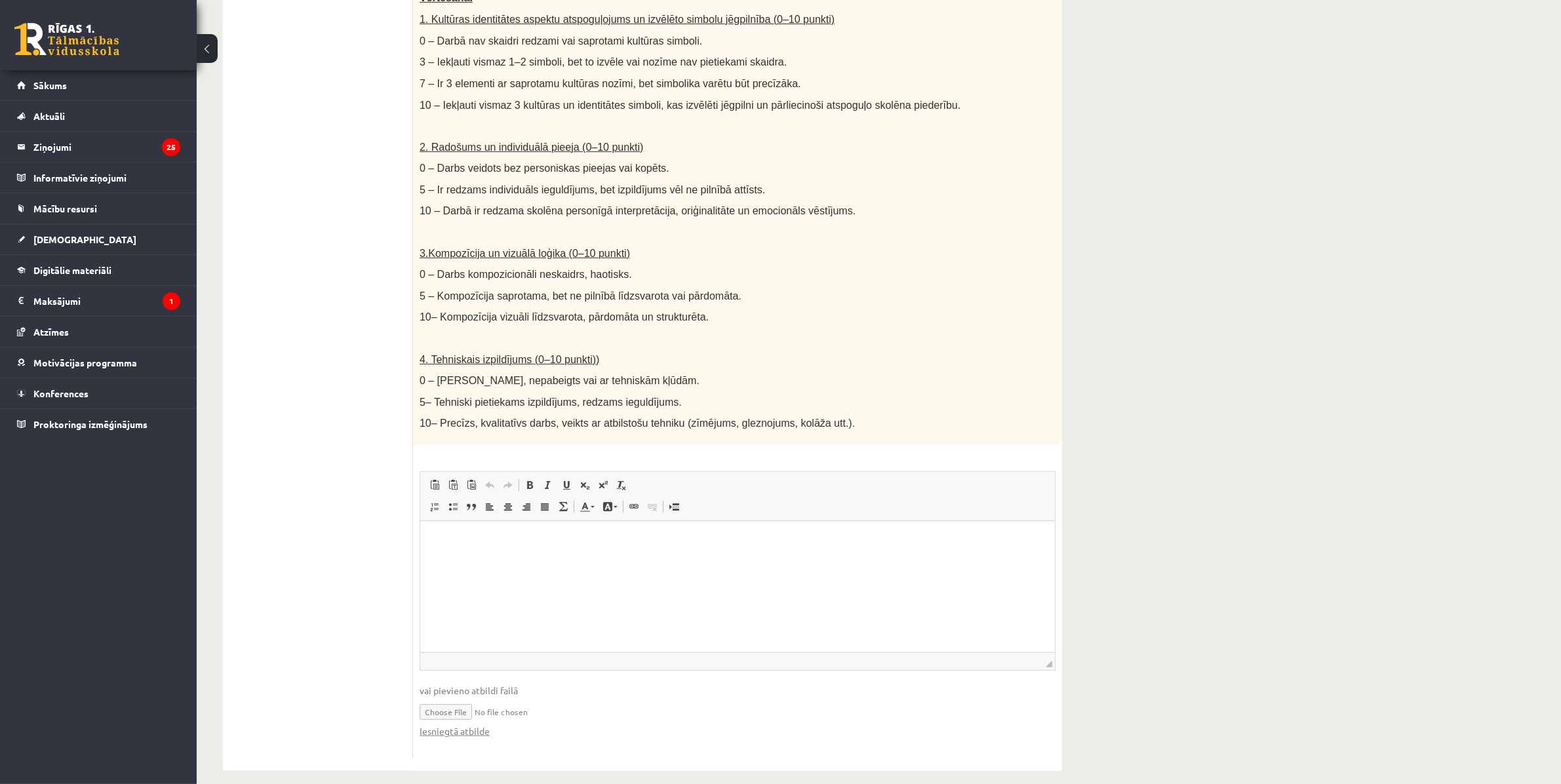
scroll to position [446, 0]
click at [450, 700] on input "file" at bounding box center [737, 707] width 636 height 27
click at [469, 721] on link "Iesniegtā atbilde" at bounding box center [454, 727] width 70 height 14
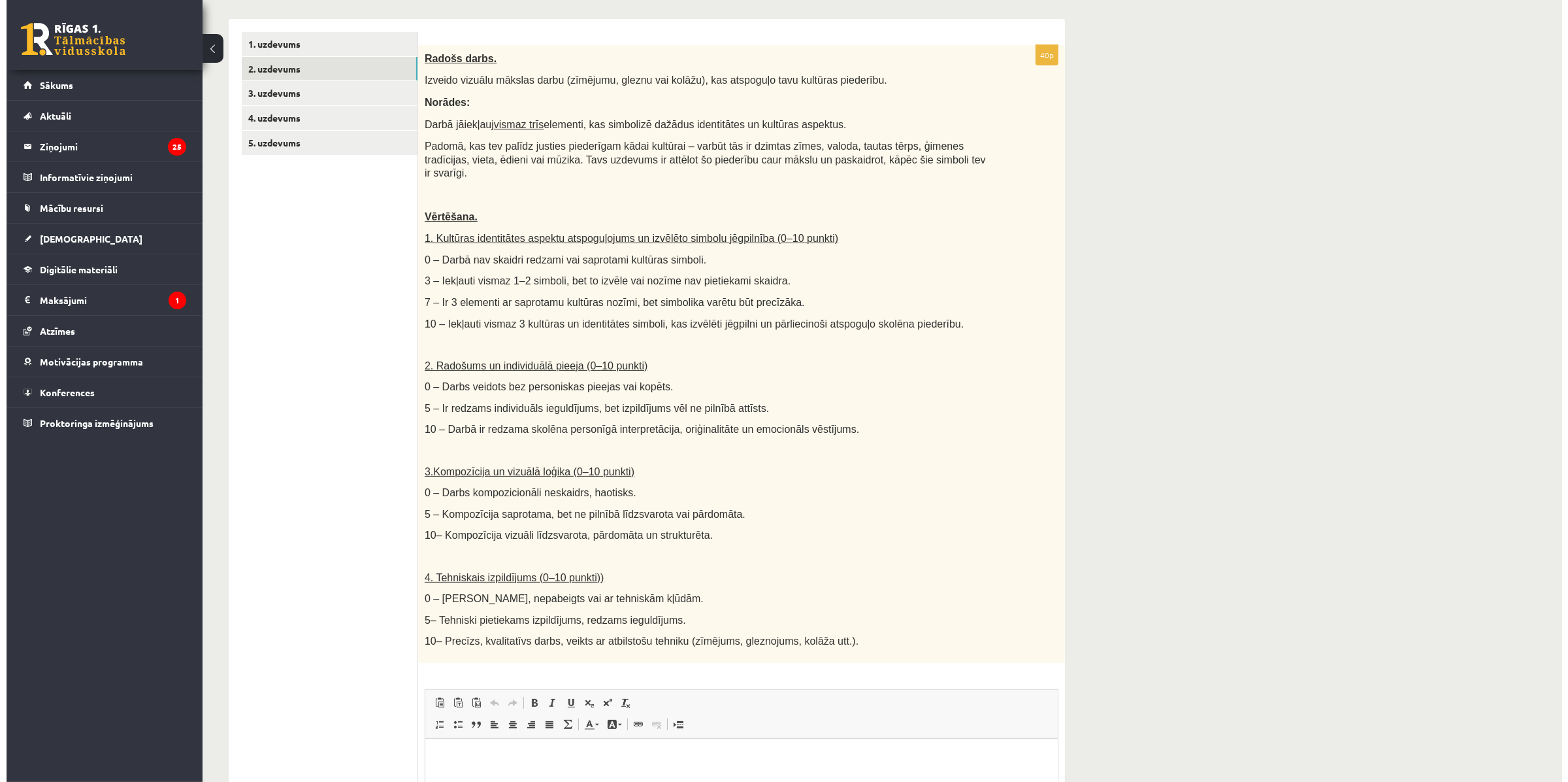
scroll to position [0, 0]
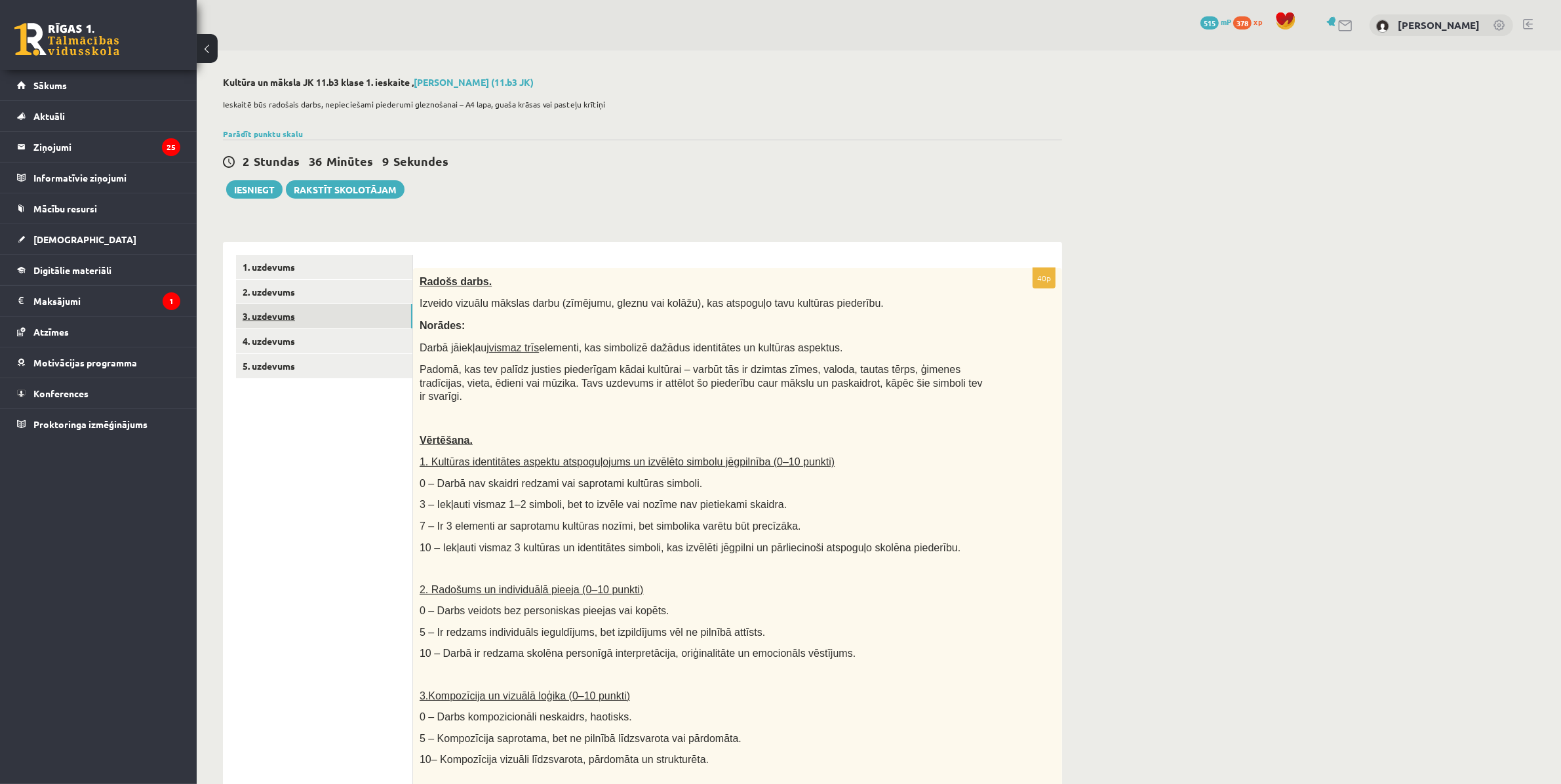
click at [293, 310] on link "3. uzdevums" at bounding box center [324, 316] width 176 height 24
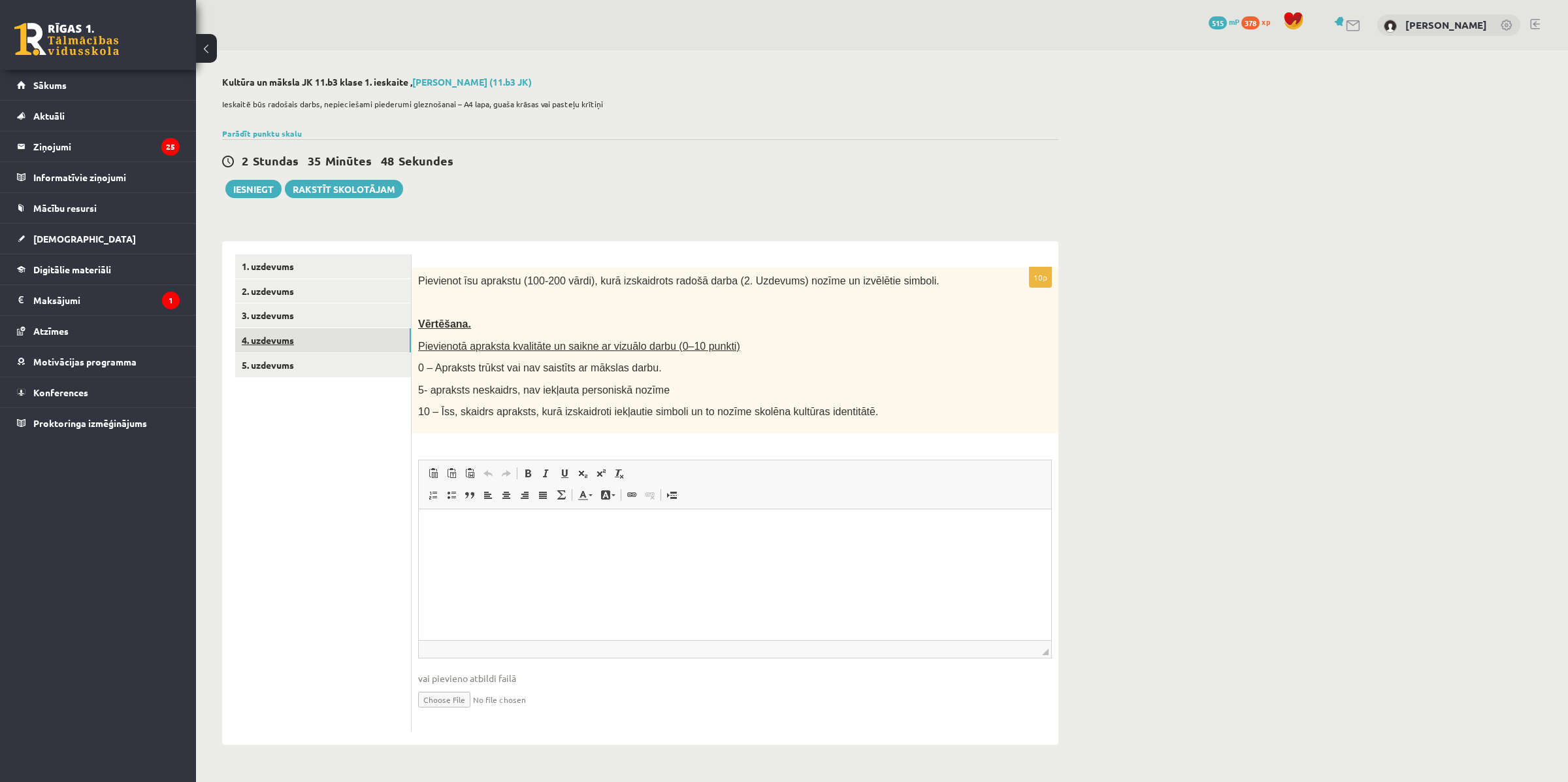
click at [275, 339] on link "4. uzdevums" at bounding box center [323, 340] width 176 height 24
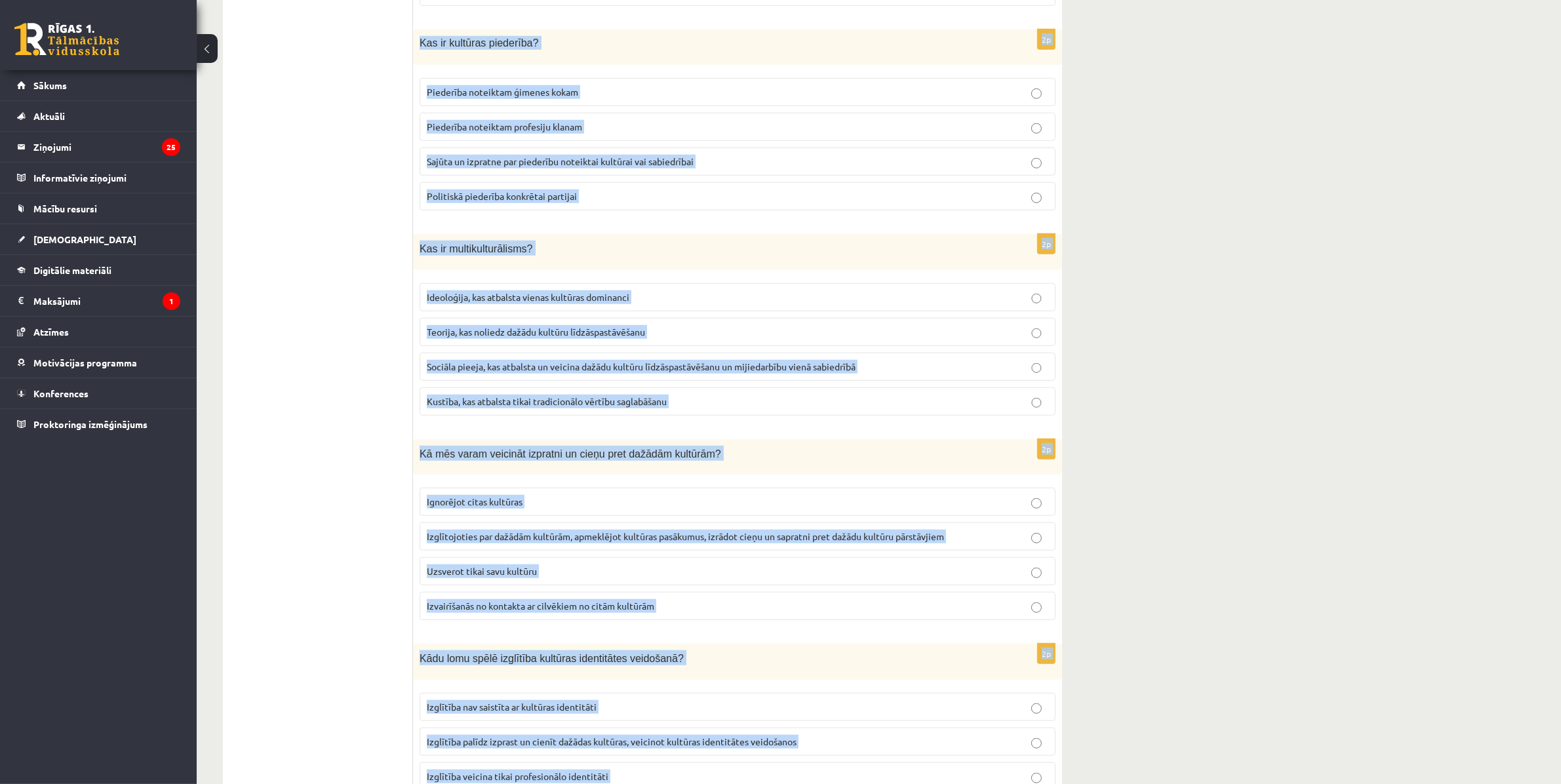
scroll to position [1567, 0]
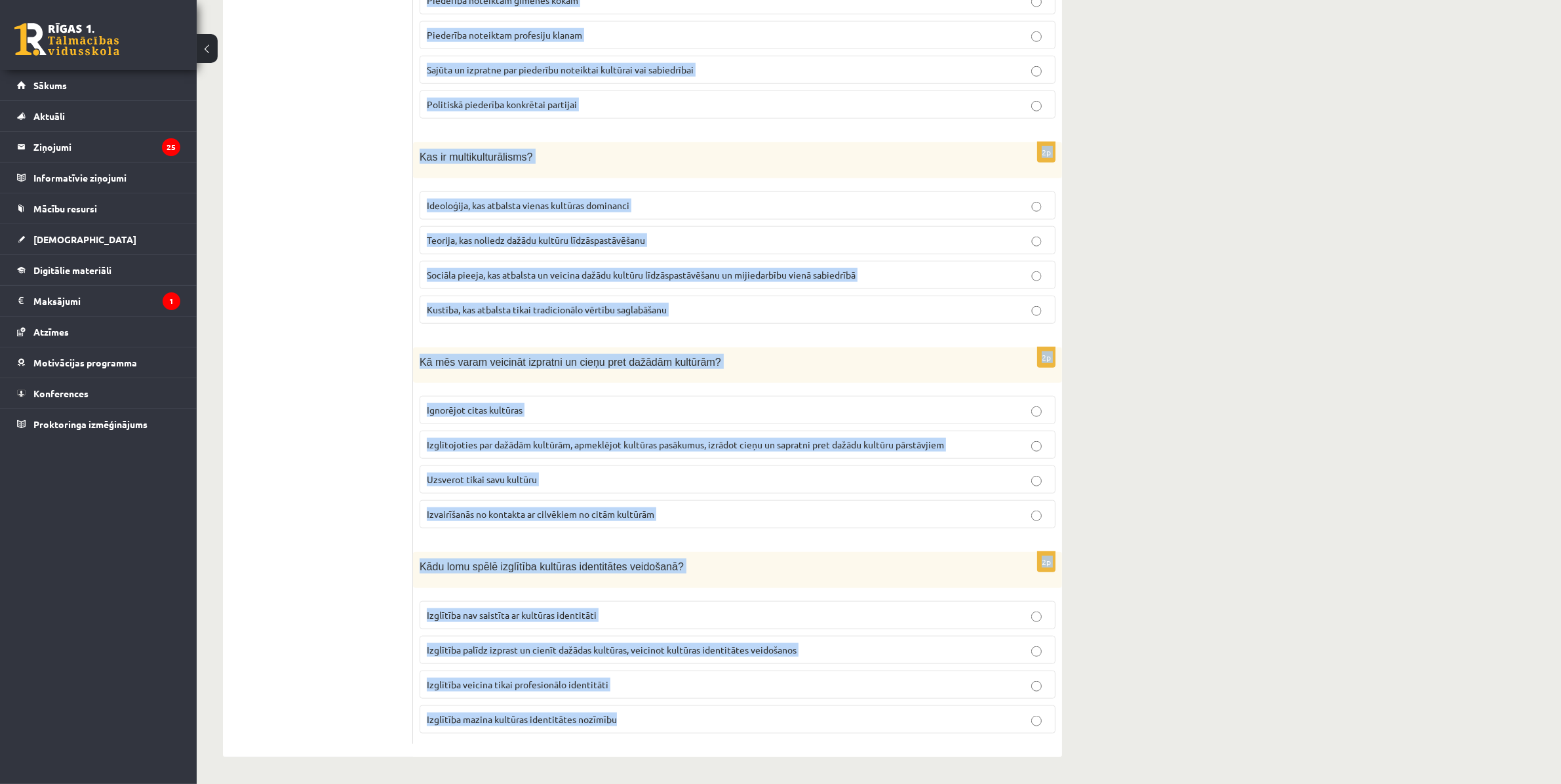
drag, startPoint x: 420, startPoint y: 277, endPoint x: 1102, endPoint y: 785, distance: 850.4
copy form "Kura no šīm darbībām veicina kultūras identitātes saglabāšanu? Vairāk laika pav…"
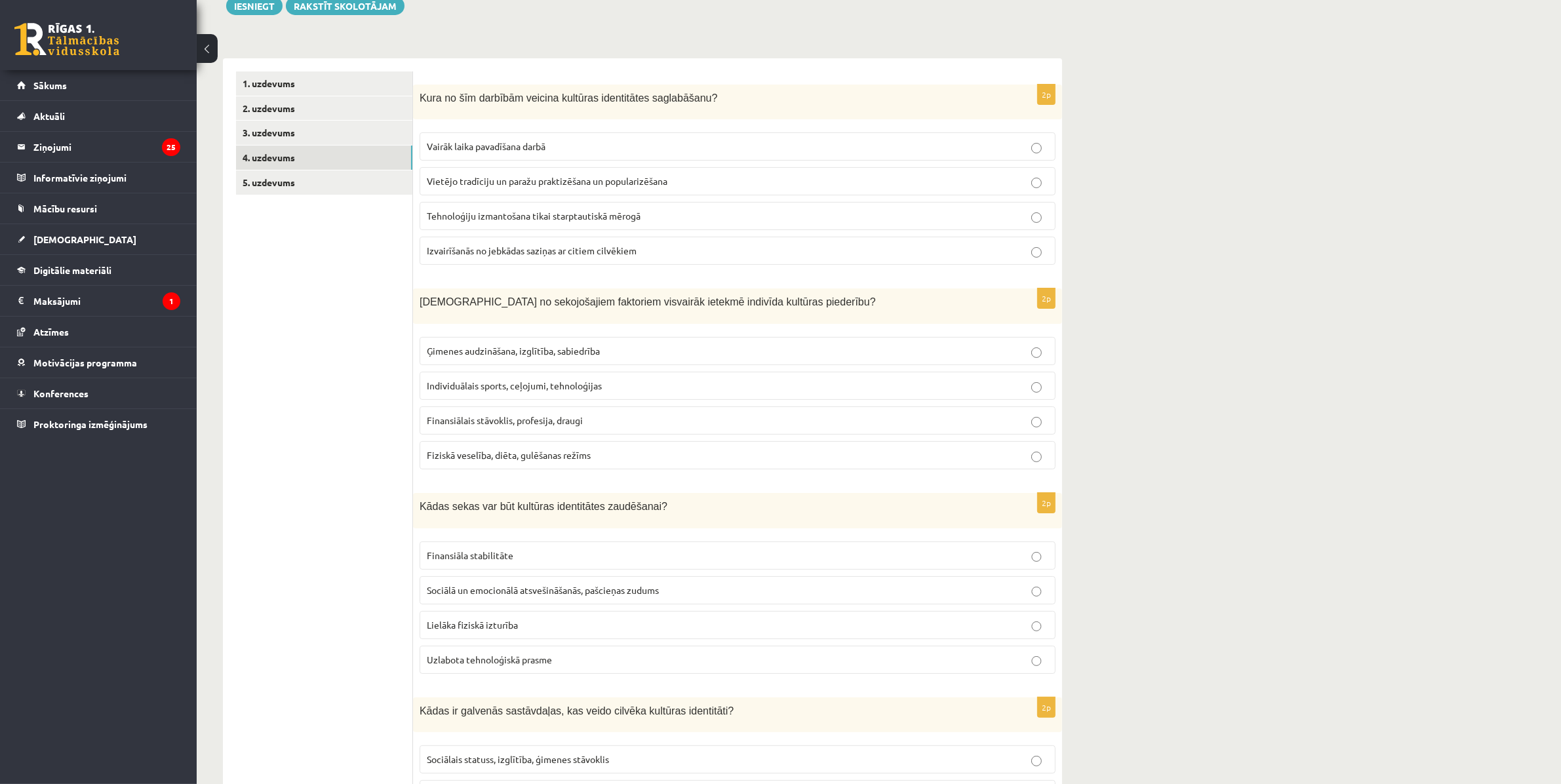
scroll to position [0, 0]
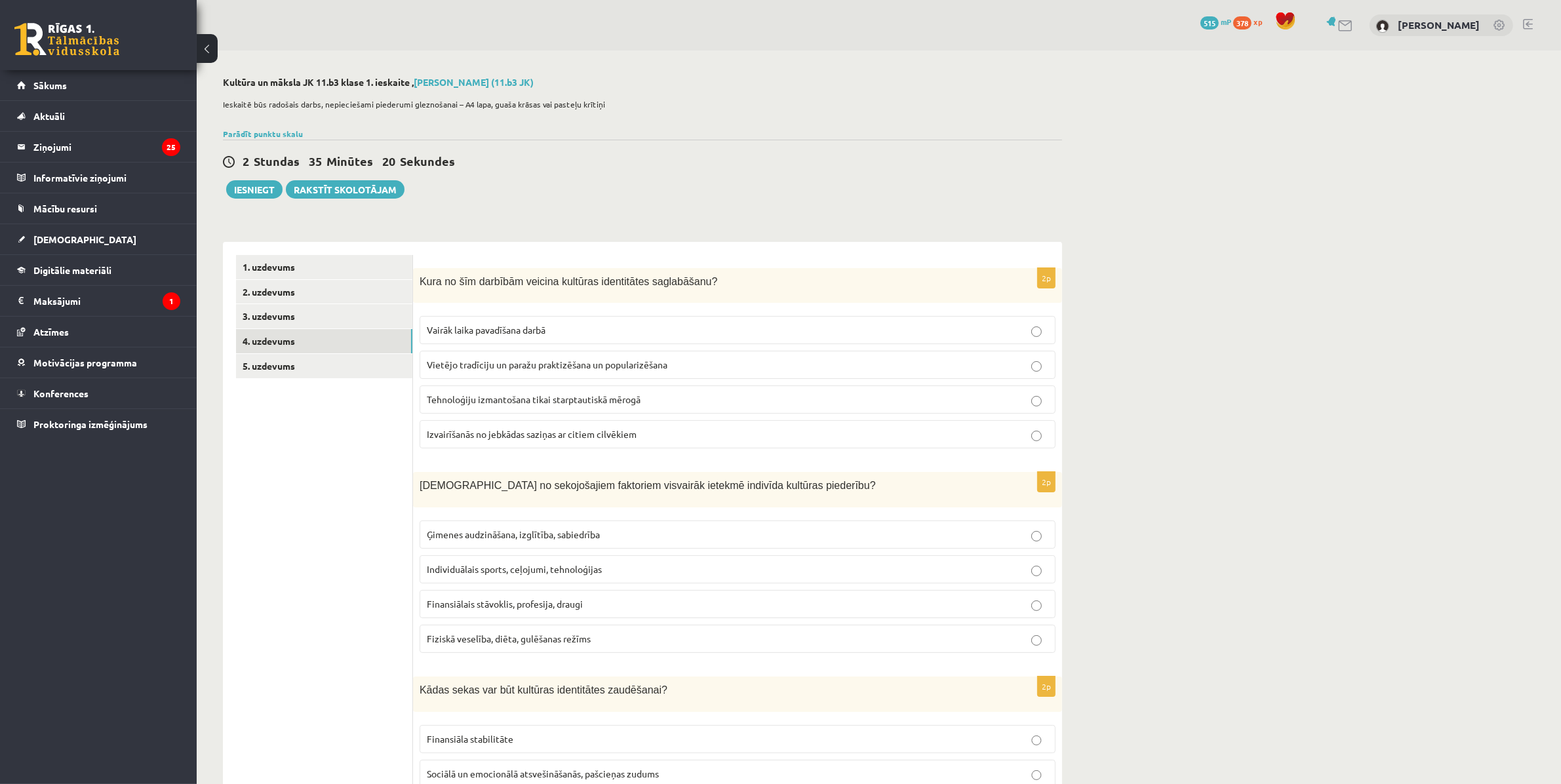
click at [555, 367] on span "Vietējo tradīciju un paražu praktizēšana un popularizēšana" at bounding box center [547, 364] width 241 height 12
click at [513, 536] on span "Ģimenes audzināšana, izglītība, sabiedrība" at bounding box center [513, 534] width 173 height 12
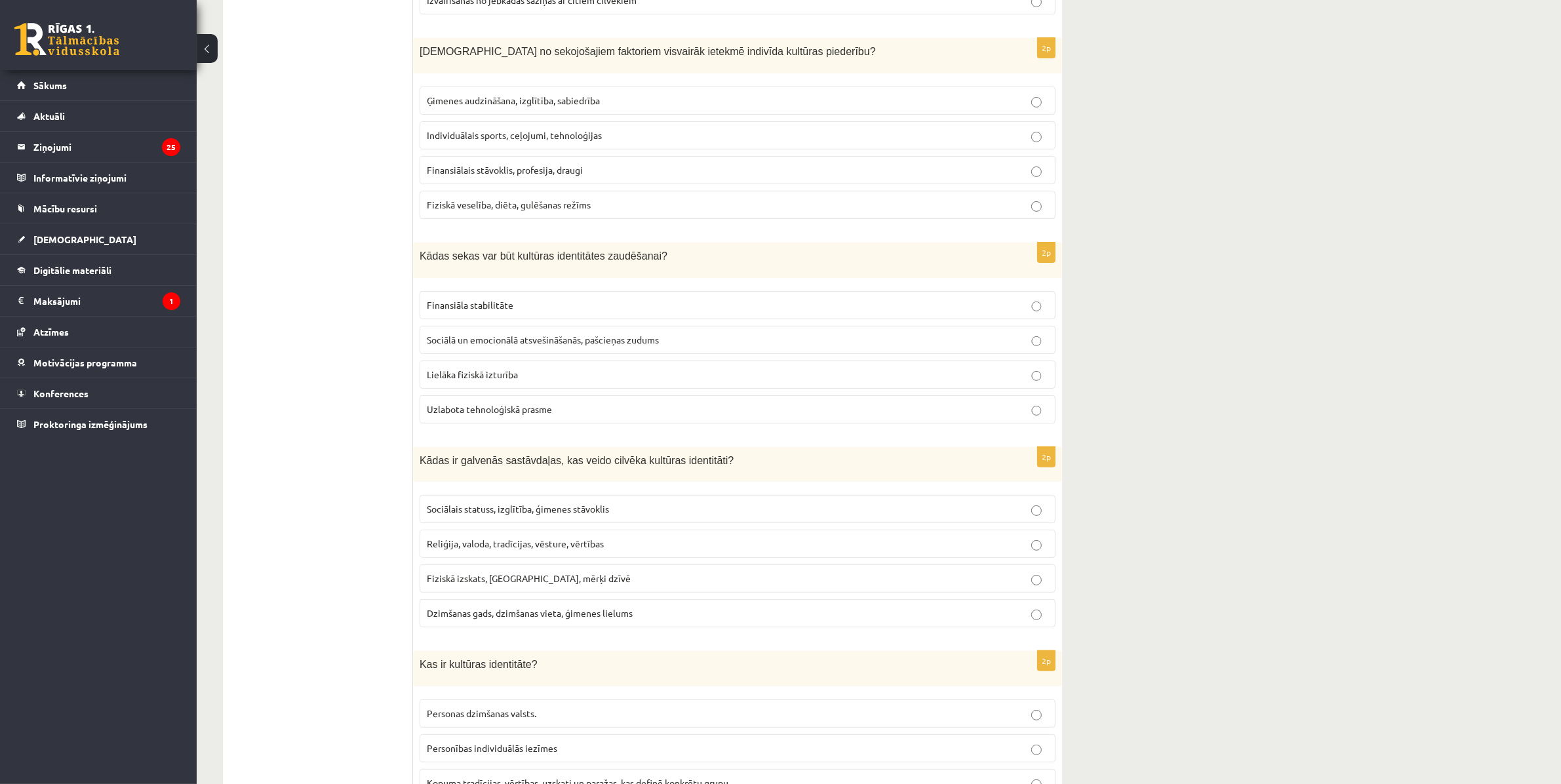
scroll to position [409, 0]
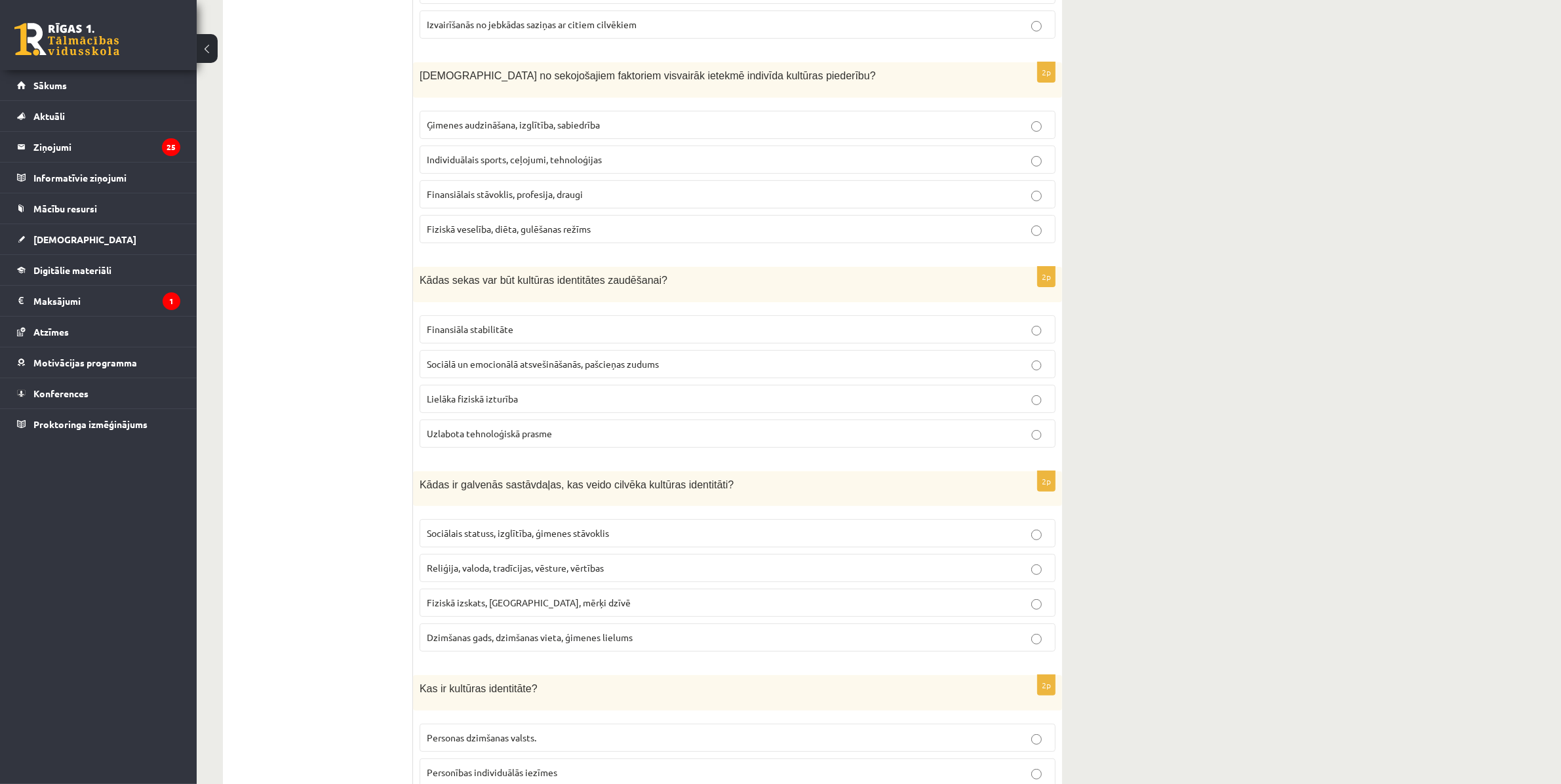
click at [656, 369] on span "Sociālā un emocionālā atsvešināšanās, pašcieņas zudums" at bounding box center [542, 363] width 232 height 12
click at [468, 580] on label "Reliģija, valoda, tradīcijas, vēsture, vērtības" at bounding box center [737, 568] width 636 height 28
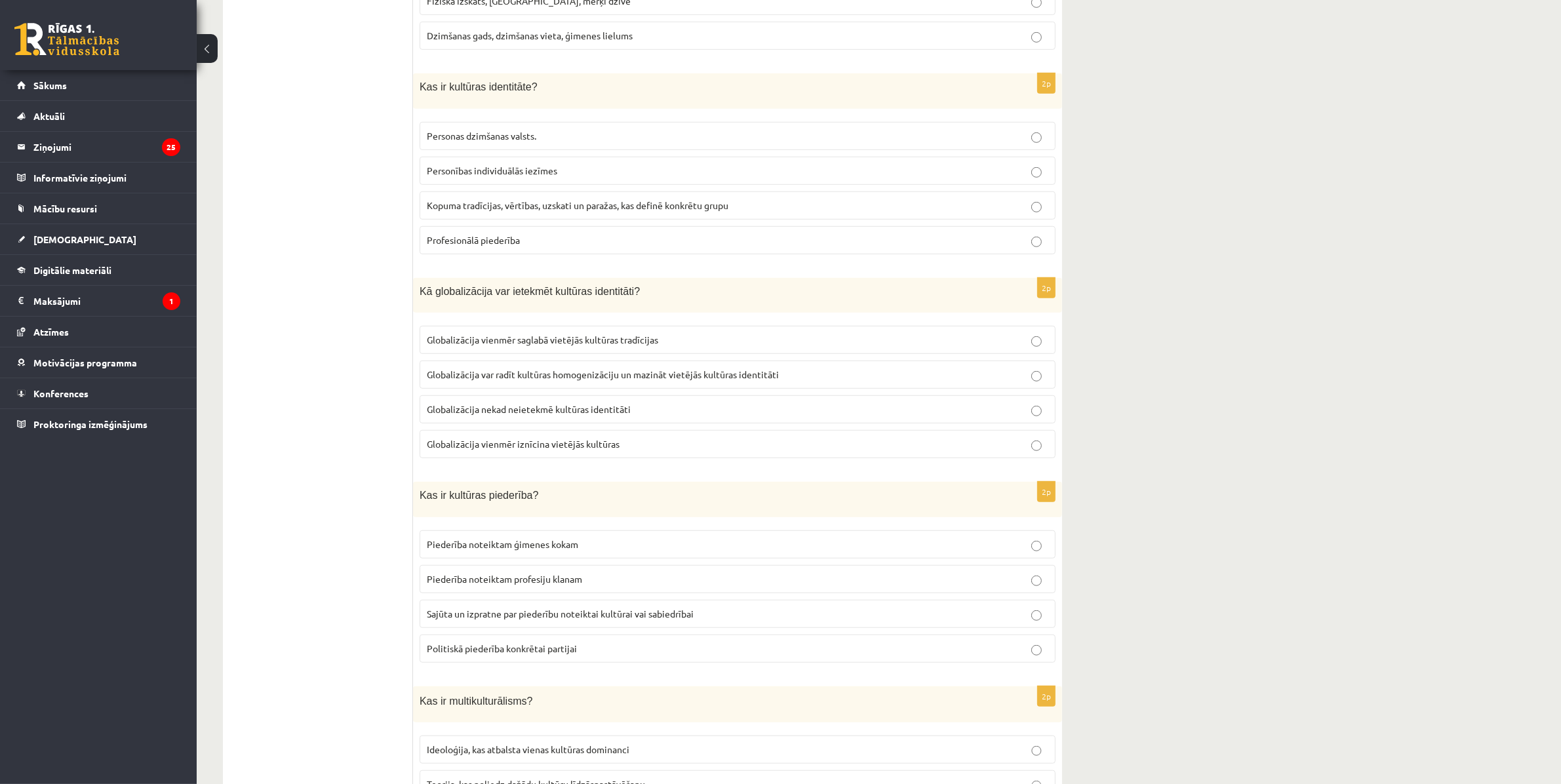
scroll to position [983, 0]
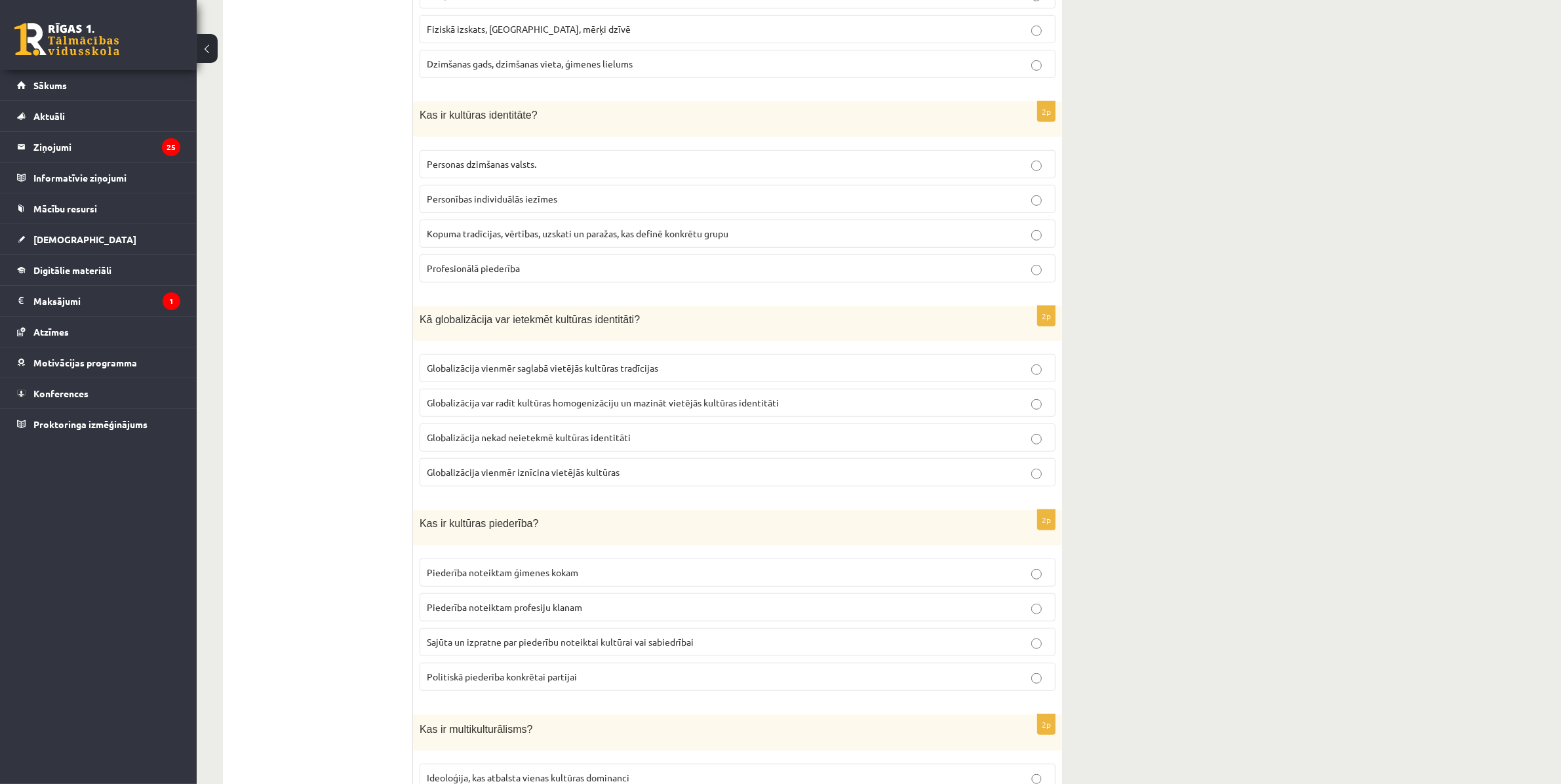
click at [671, 237] on span "Kopuma tradīcijas, vērtības, uzskati un paražas, kas definē konkrētu grupu" at bounding box center [577, 233] width 302 height 12
click at [536, 407] on span "Globalizācija var radīt kultūras homogenizāciju un mazināt vietējās kultūras id…" at bounding box center [602, 402] width 352 height 12
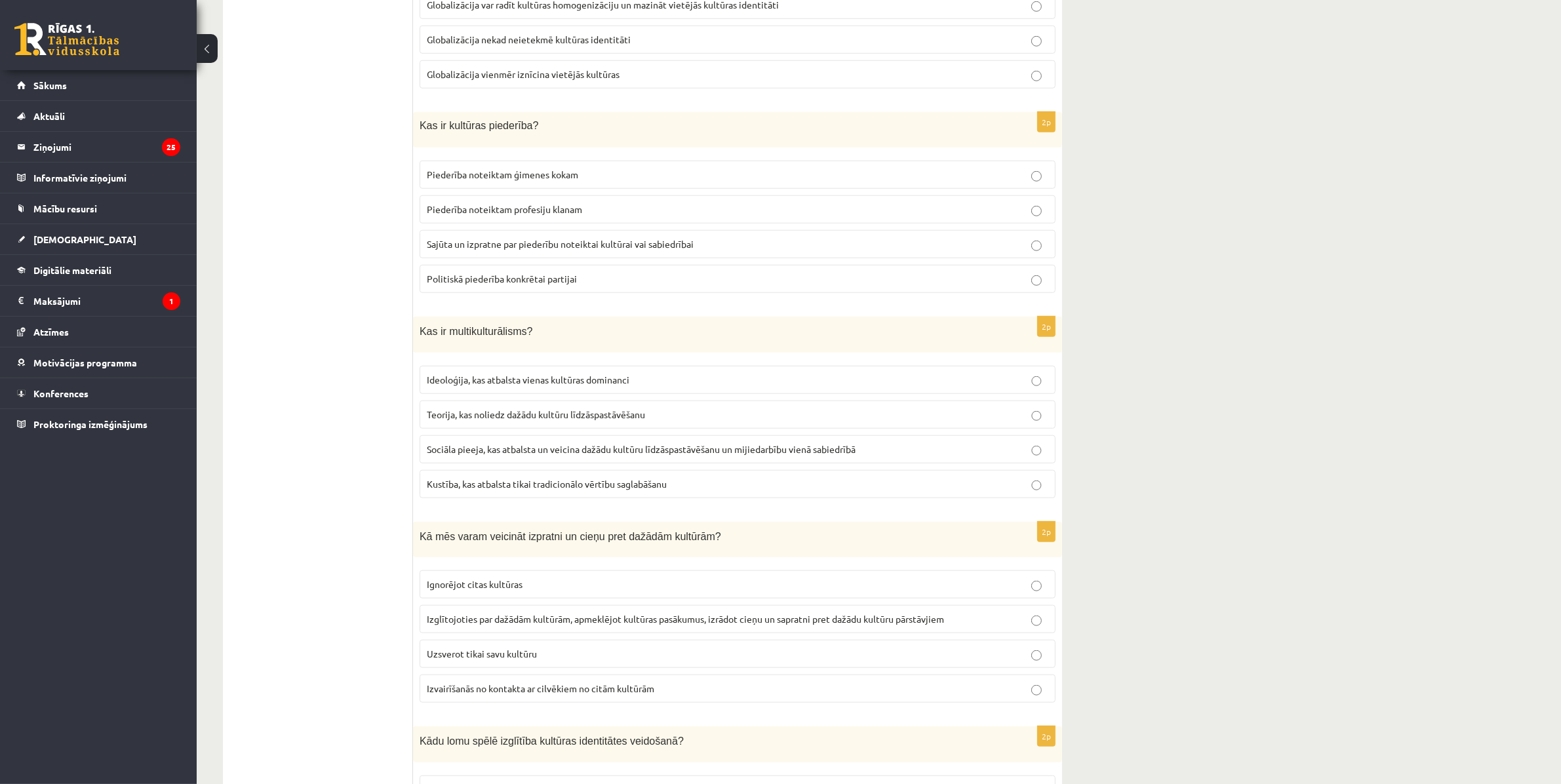
scroll to position [1475, 0]
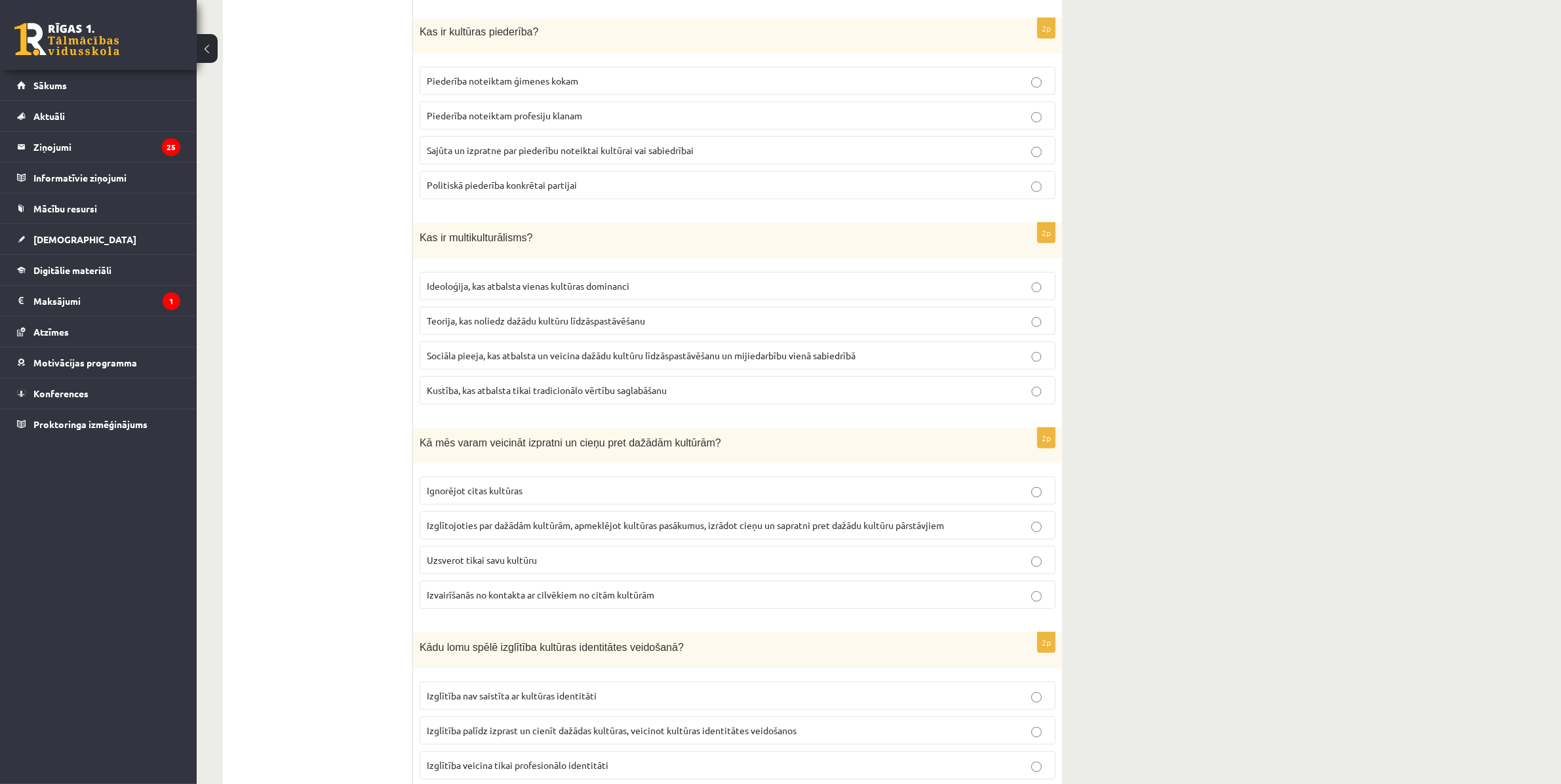
click at [486, 155] on span "Sajūta un izpratne par piederību noteiktai kultūrai vai sabiedrībai" at bounding box center [560, 150] width 267 height 12
click at [618, 361] on span "Sociāla pieeja, kas atbalsta un veicina dažādu kultūru līdzāspastāvēšanu un mij…" at bounding box center [641, 355] width 429 height 12
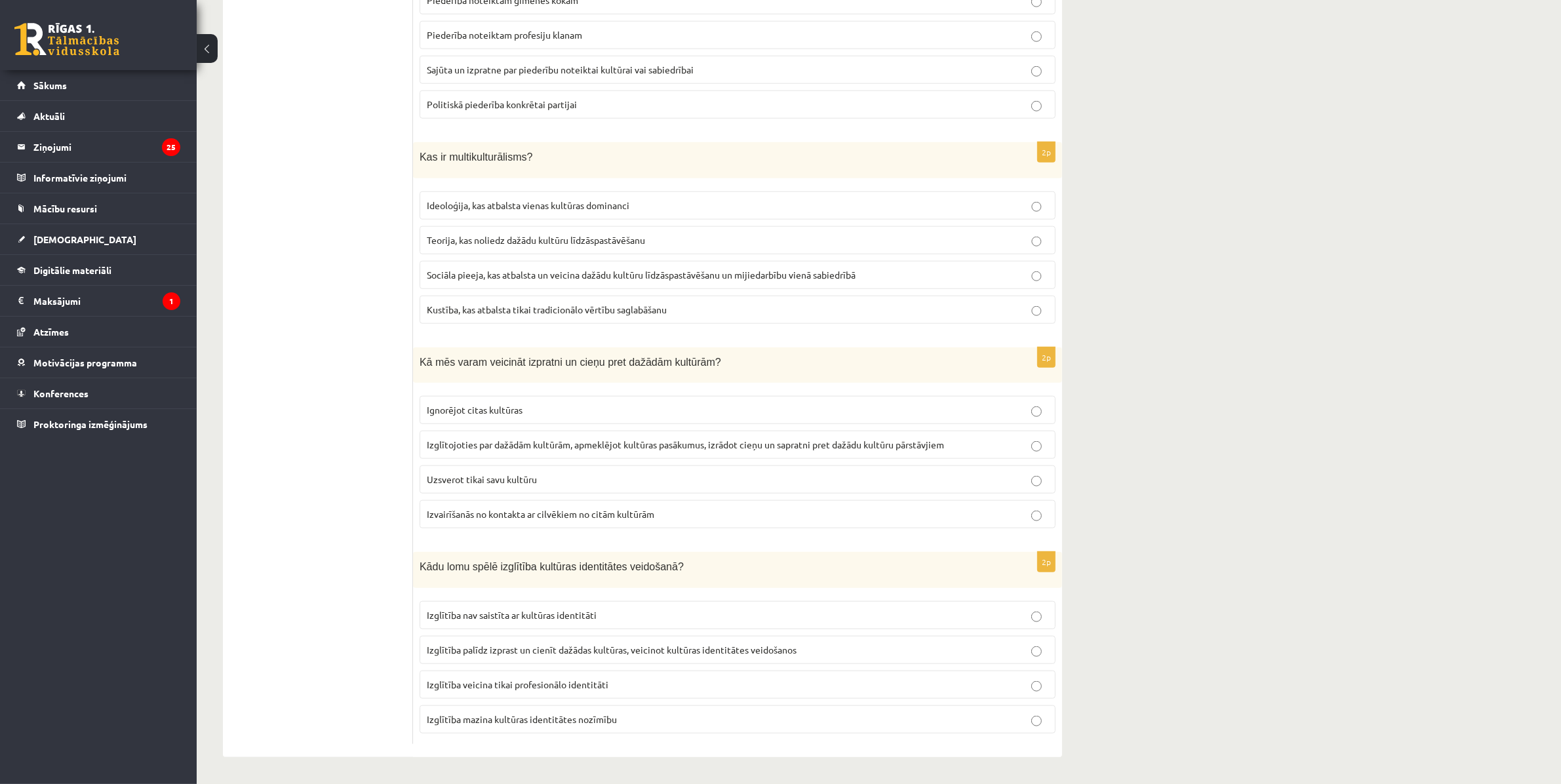
scroll to position [1567, 0]
click at [469, 443] on span "Izglītojoties par dažādām kultūrām, apmeklējot kultūras pasākumus, izrādot cieņ…" at bounding box center [685, 444] width 517 height 12
click at [498, 651] on span "Izglītība palīdz izprast un cienīt dažādas kultūras, veicinot kultūras identitā…" at bounding box center [612, 649] width 370 height 12
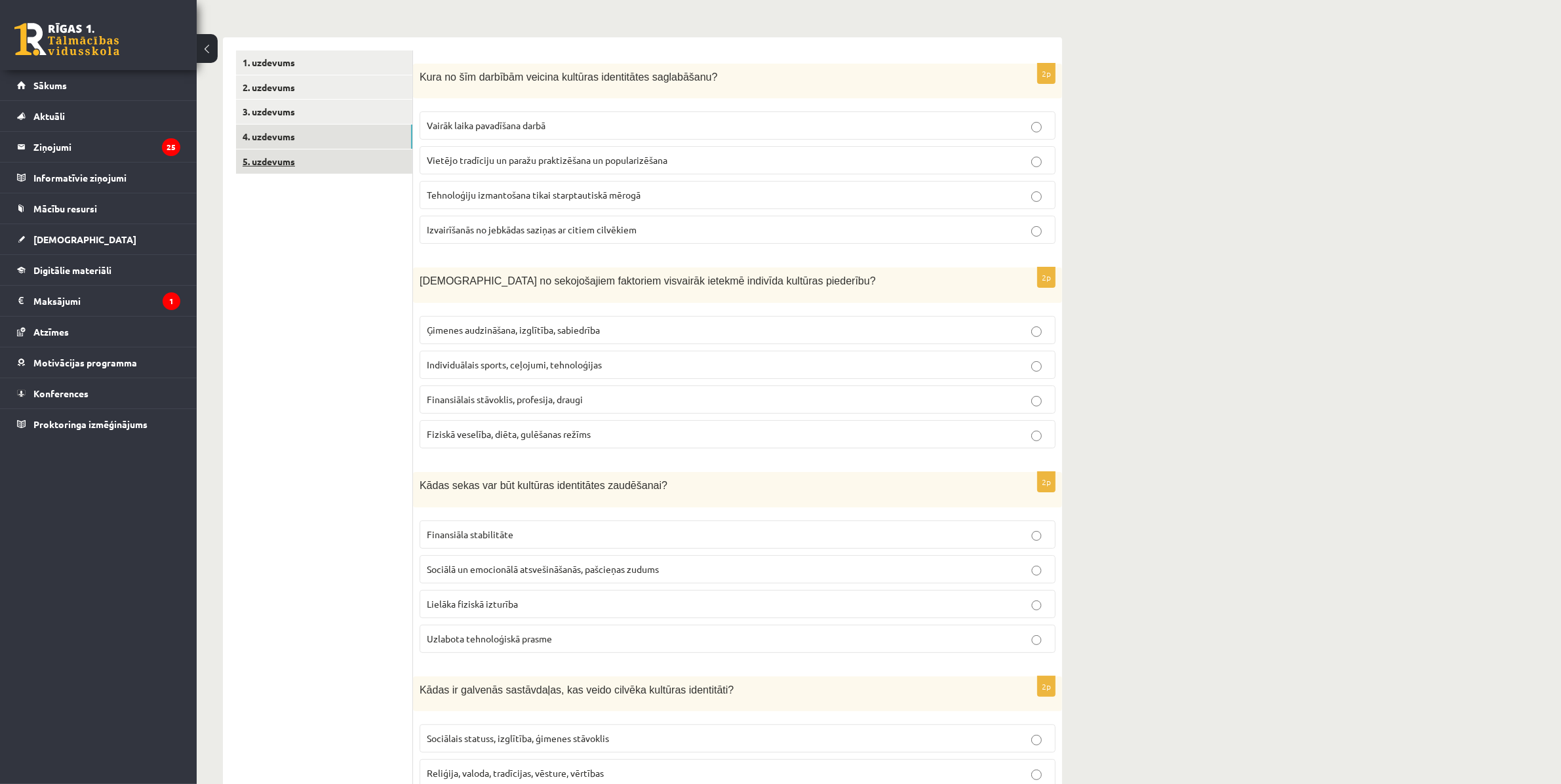
scroll to position [11, 0]
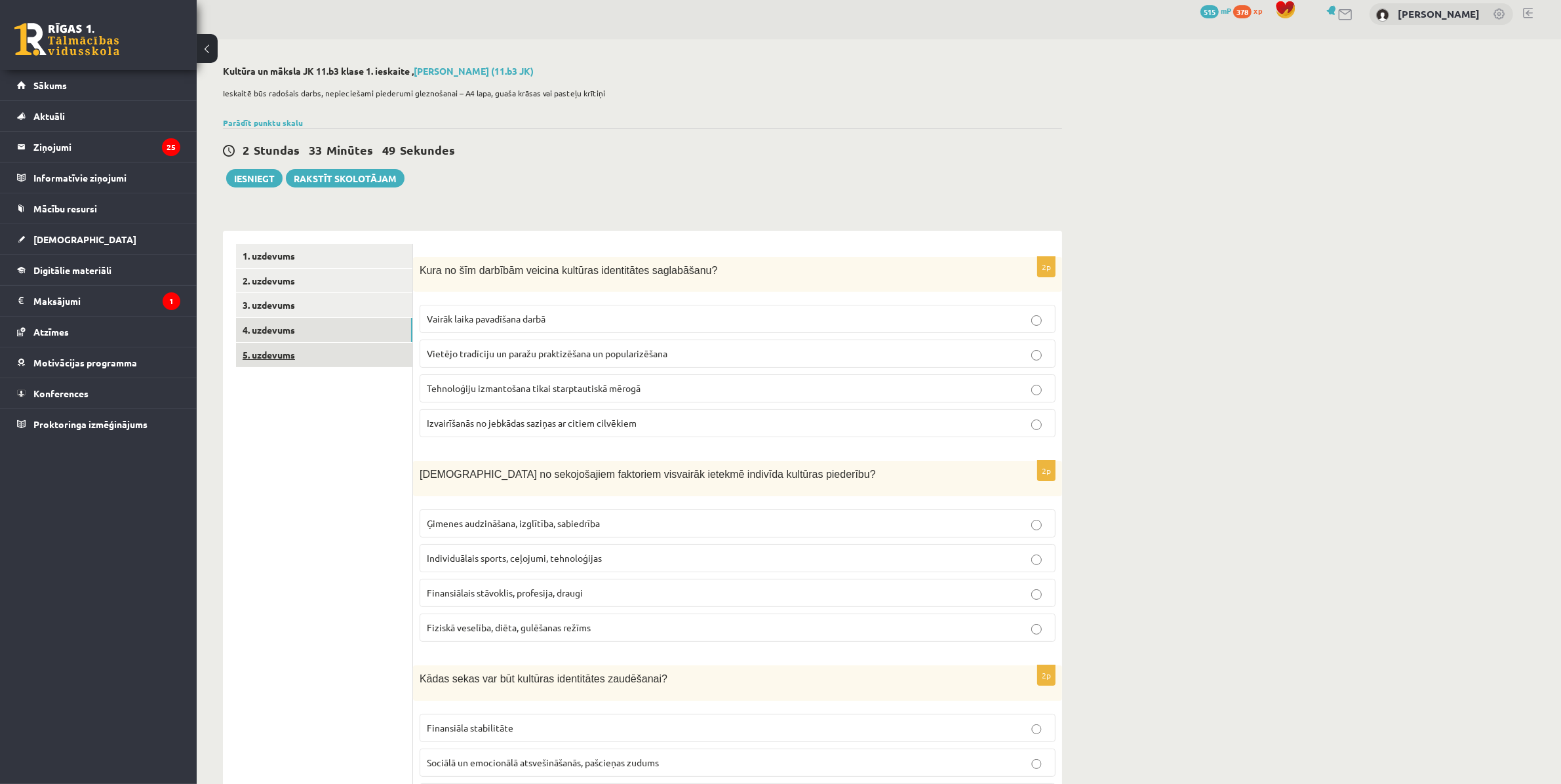
click at [267, 351] on link "5. uzdevums" at bounding box center [324, 355] width 176 height 24
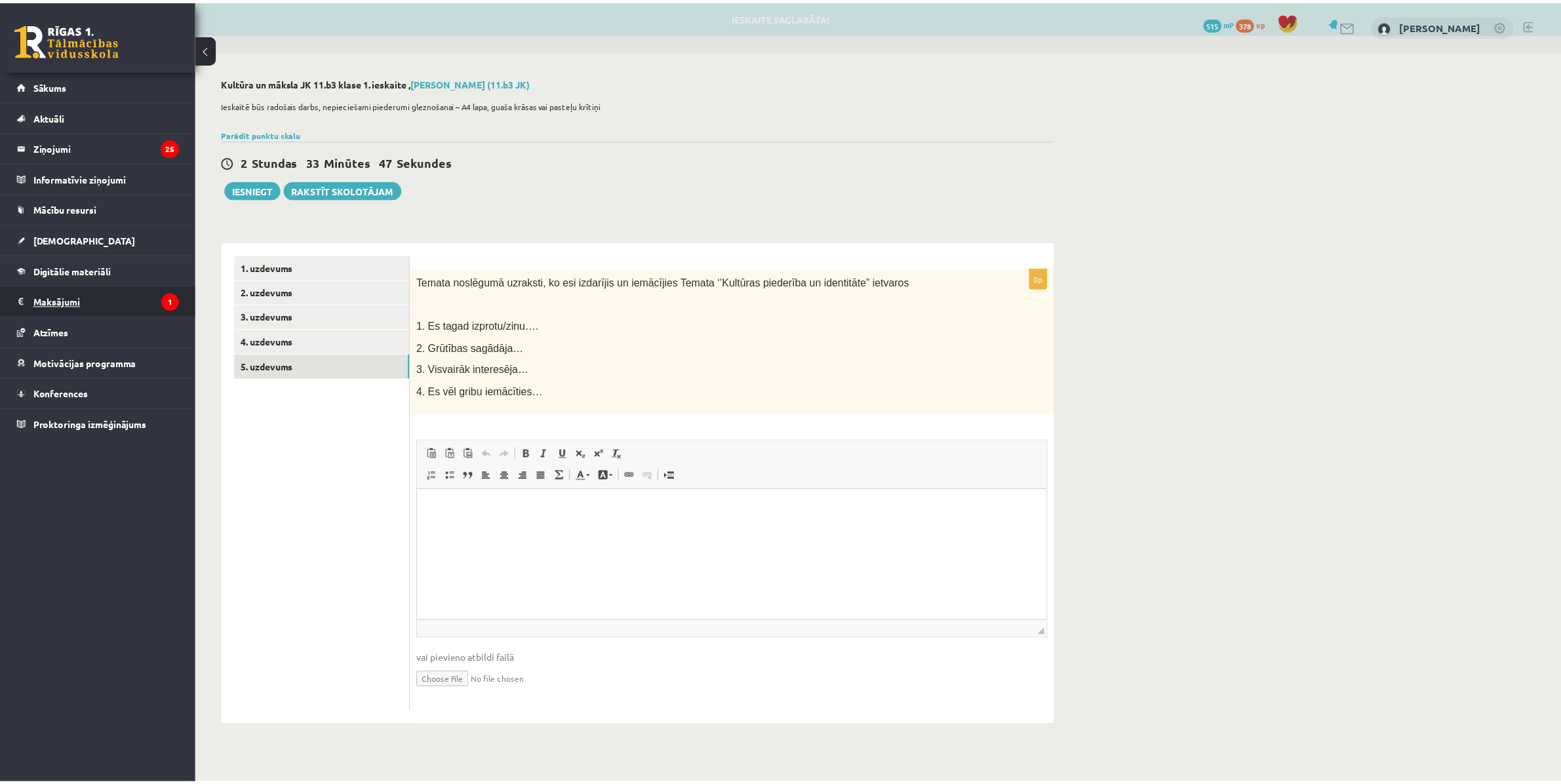
scroll to position [0, 0]
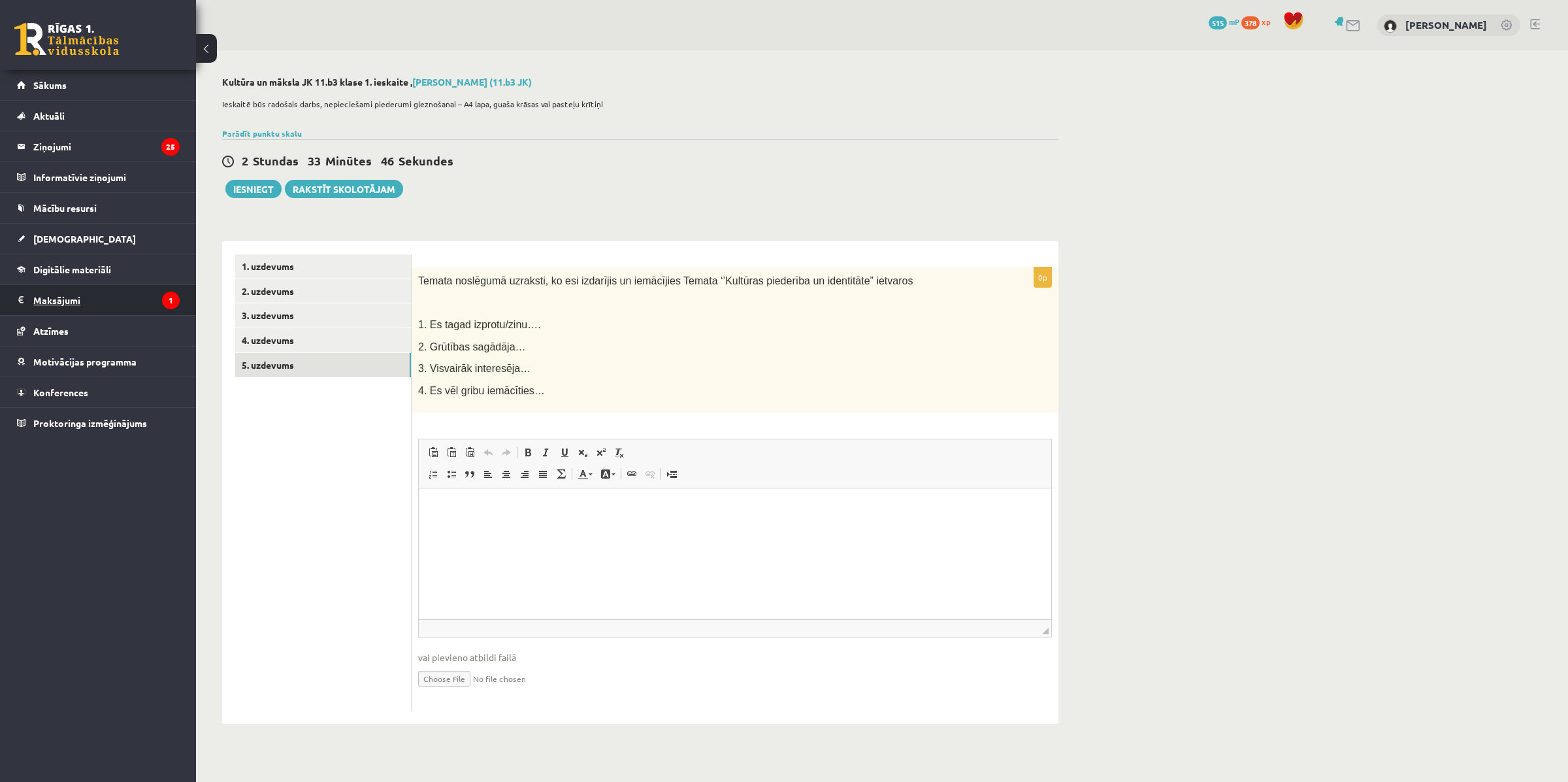
click at [47, 306] on legend "Maksājumi 1" at bounding box center [106, 300] width 146 height 30
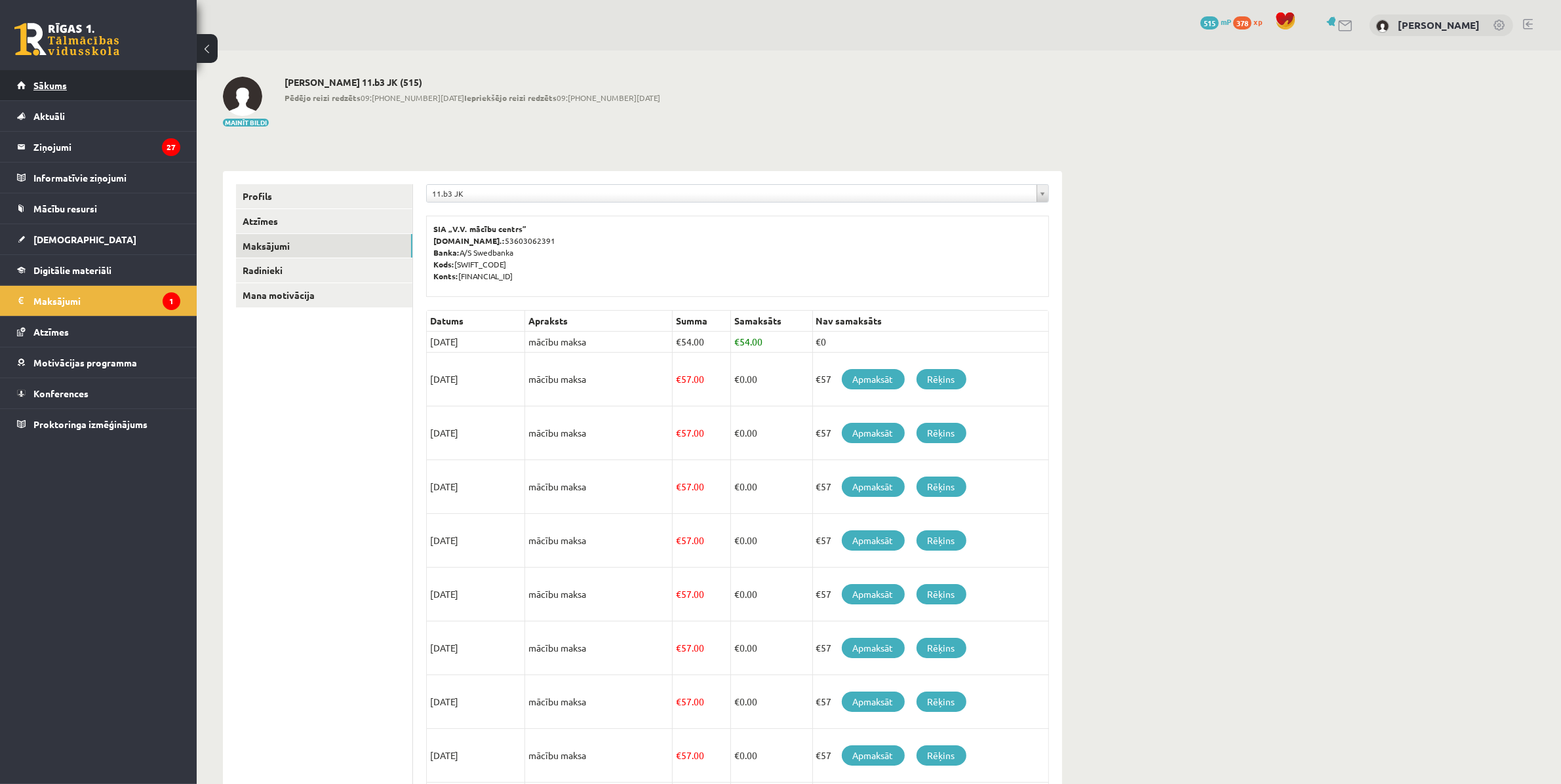
click at [37, 83] on span "Sākums" at bounding box center [50, 85] width 34 height 12
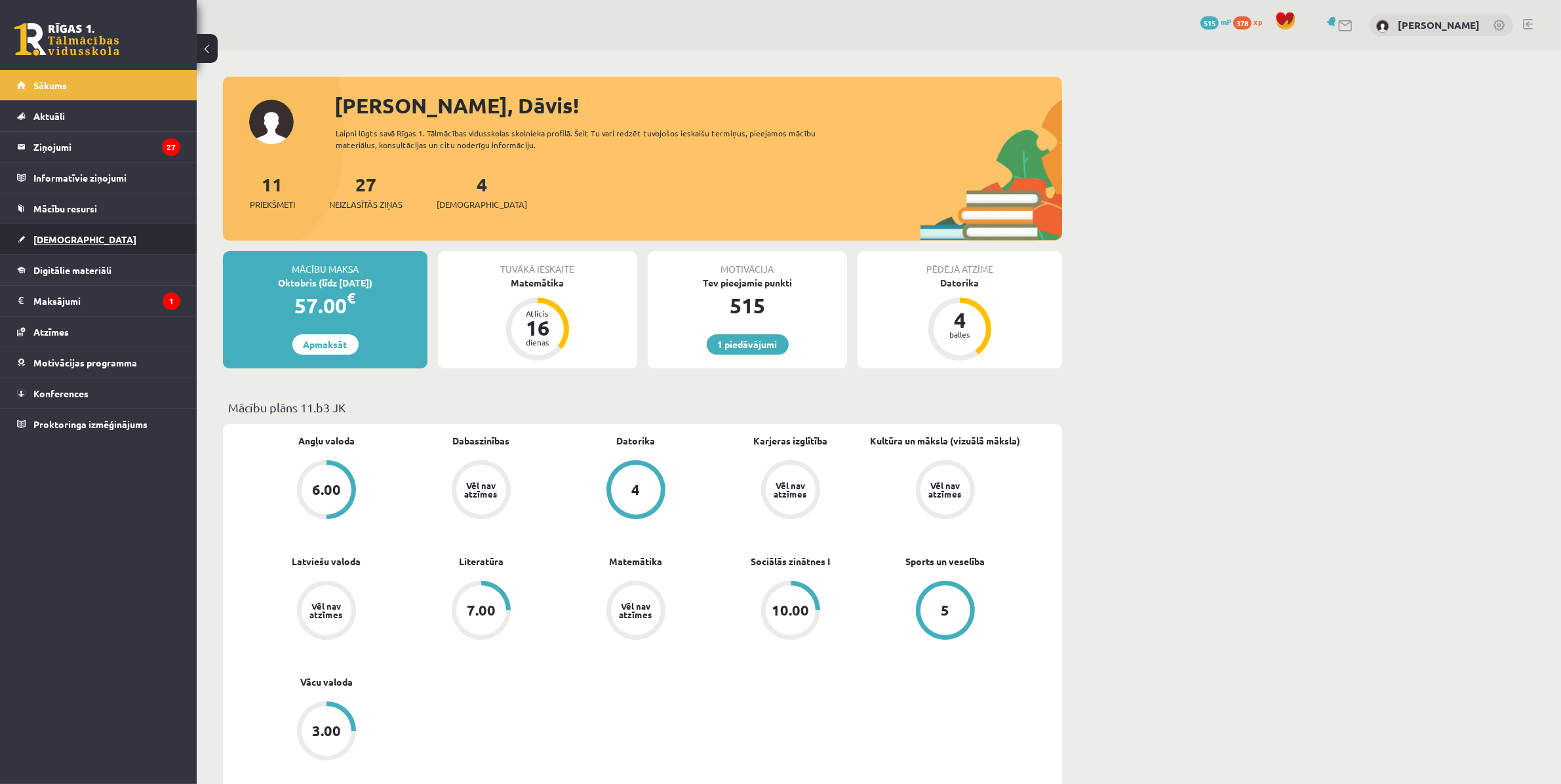
click at [47, 233] on link "[DEMOGRAPHIC_DATA]" at bounding box center [99, 239] width 163 height 30
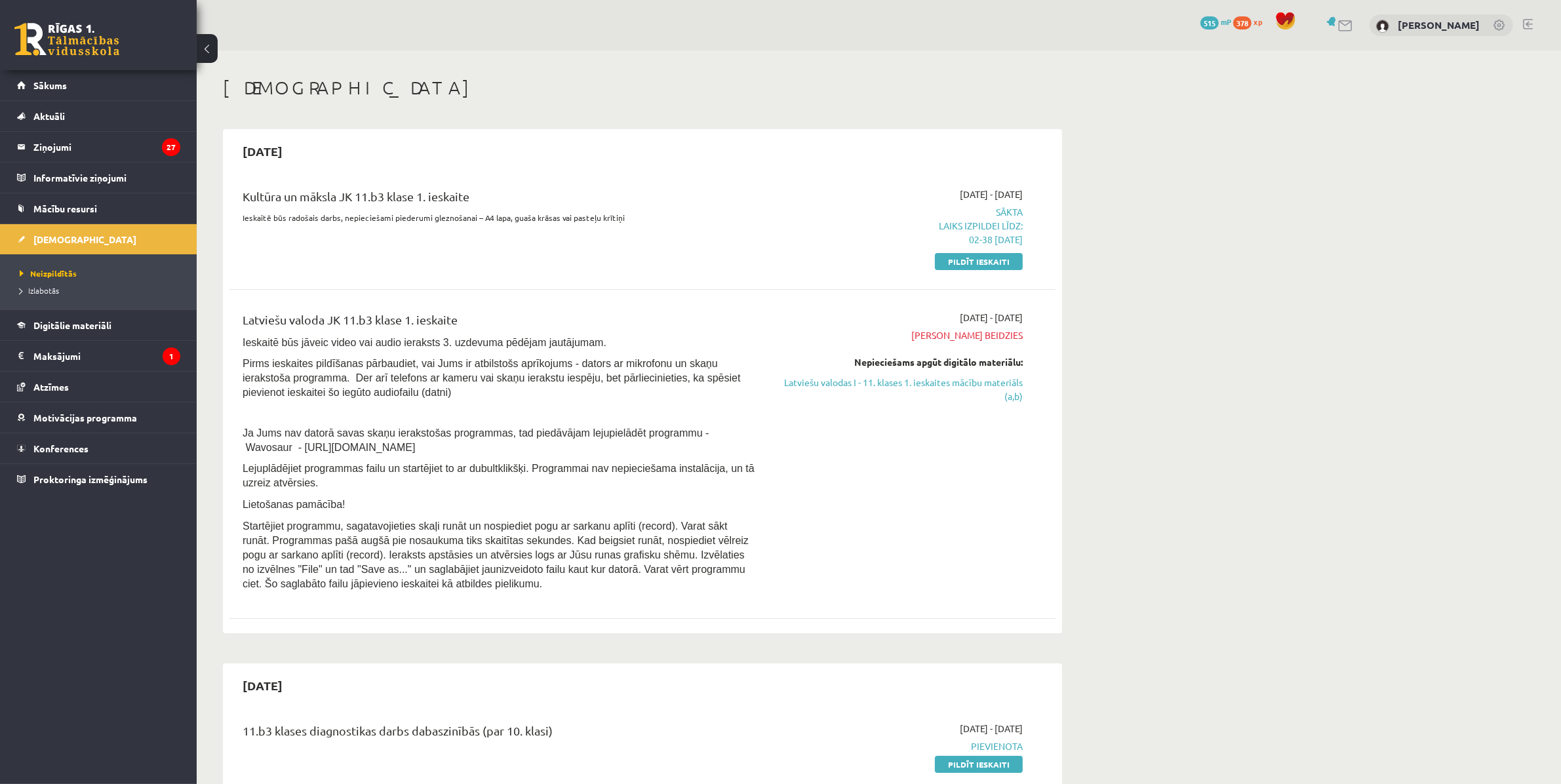
drag, startPoint x: 1007, startPoint y: 362, endPoint x: 1004, endPoint y: 371, distance: 9.5
click at [1007, 363] on div "Nepieciešams apgūt digitālo materiālu:" at bounding box center [900, 361] width 247 height 14
click at [999, 380] on link "Latviešu valodas I - 11. klases 1. ieskaites mācību materiāls (a,b)" at bounding box center [900, 389] width 247 height 28
click at [995, 254] on link "Pildīt ieskaiti" at bounding box center [979, 262] width 88 height 17
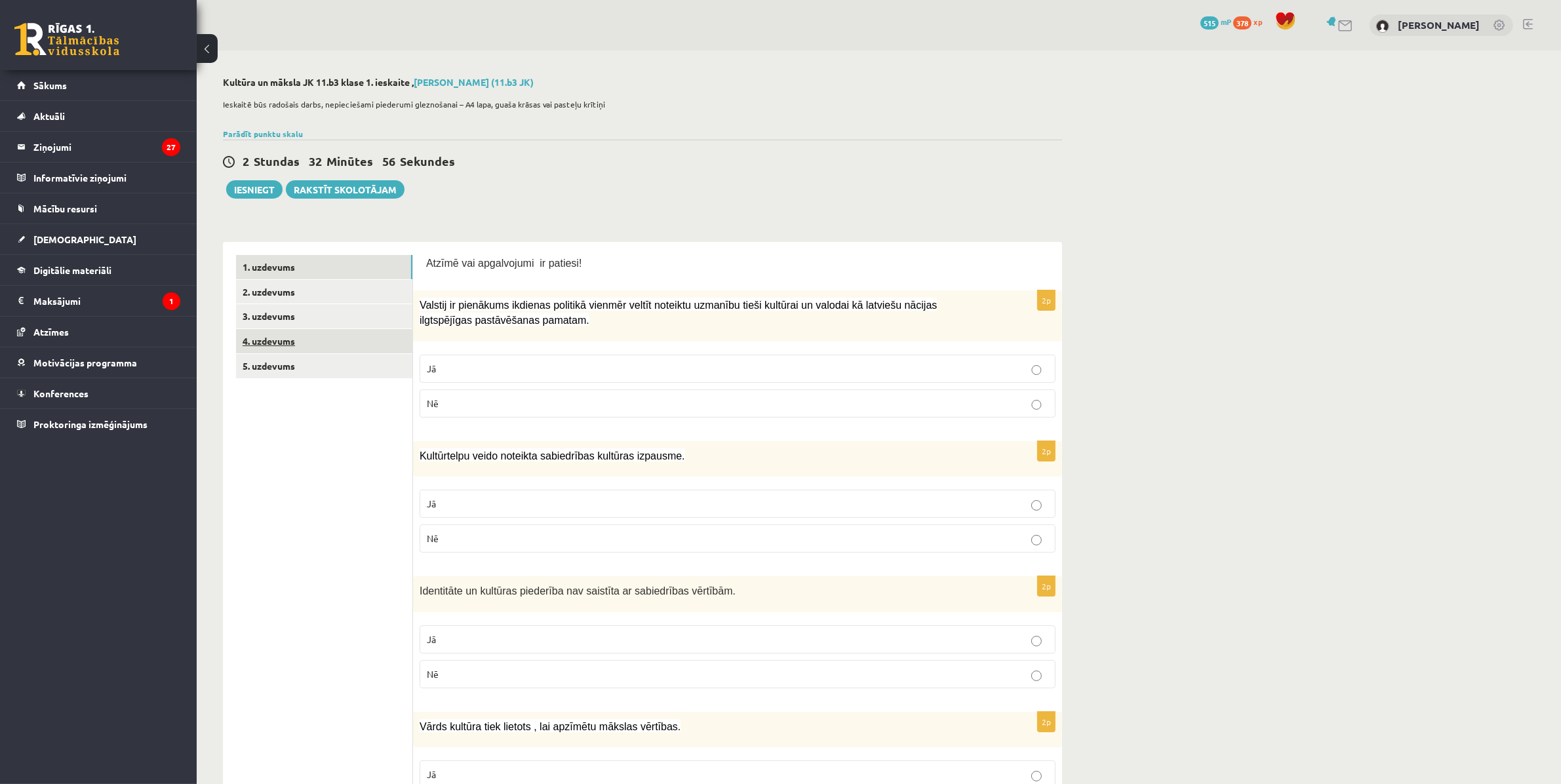
click at [277, 341] on link "4. uzdevums" at bounding box center [324, 341] width 176 height 24
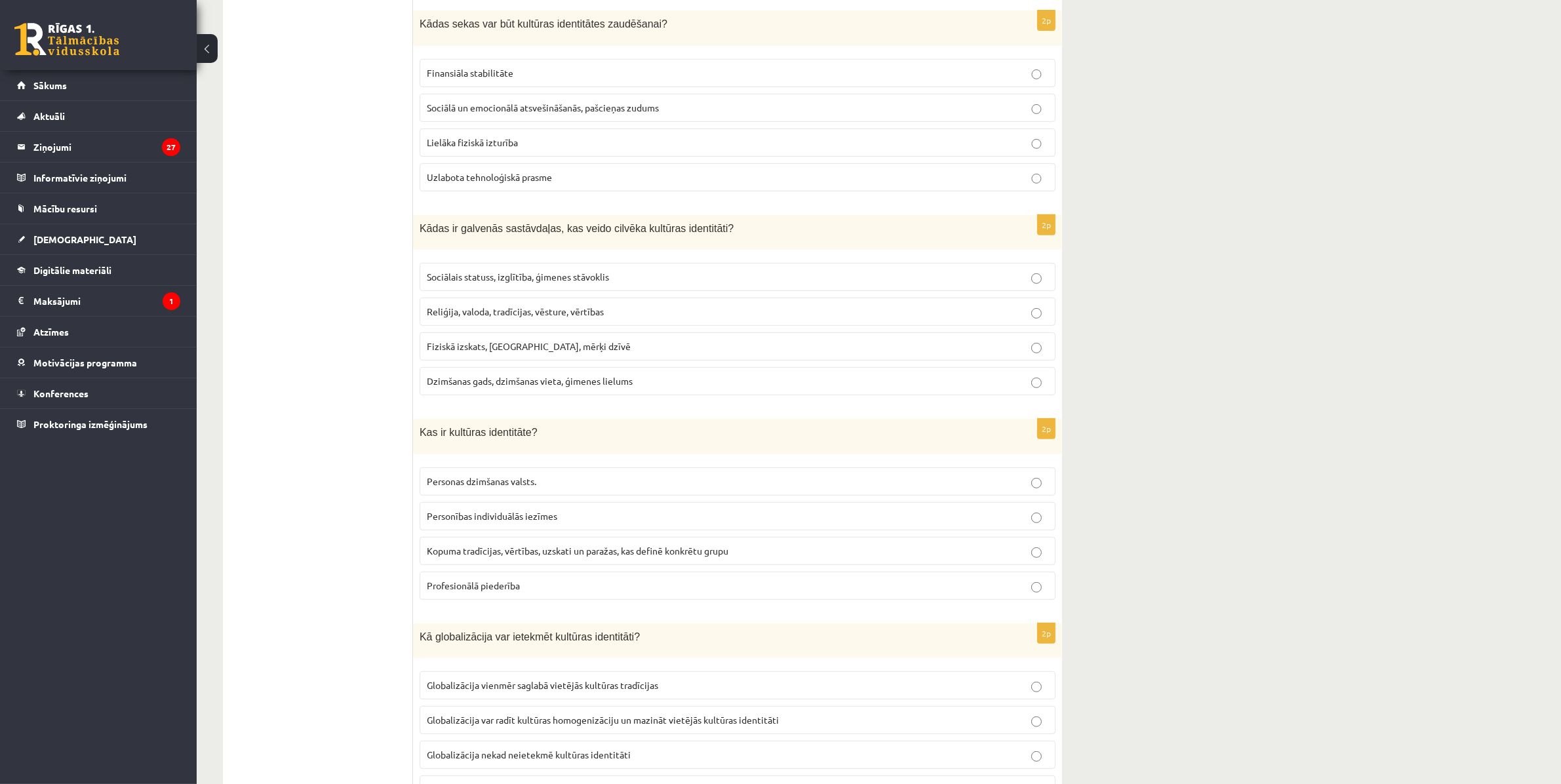
scroll to position [93, 0]
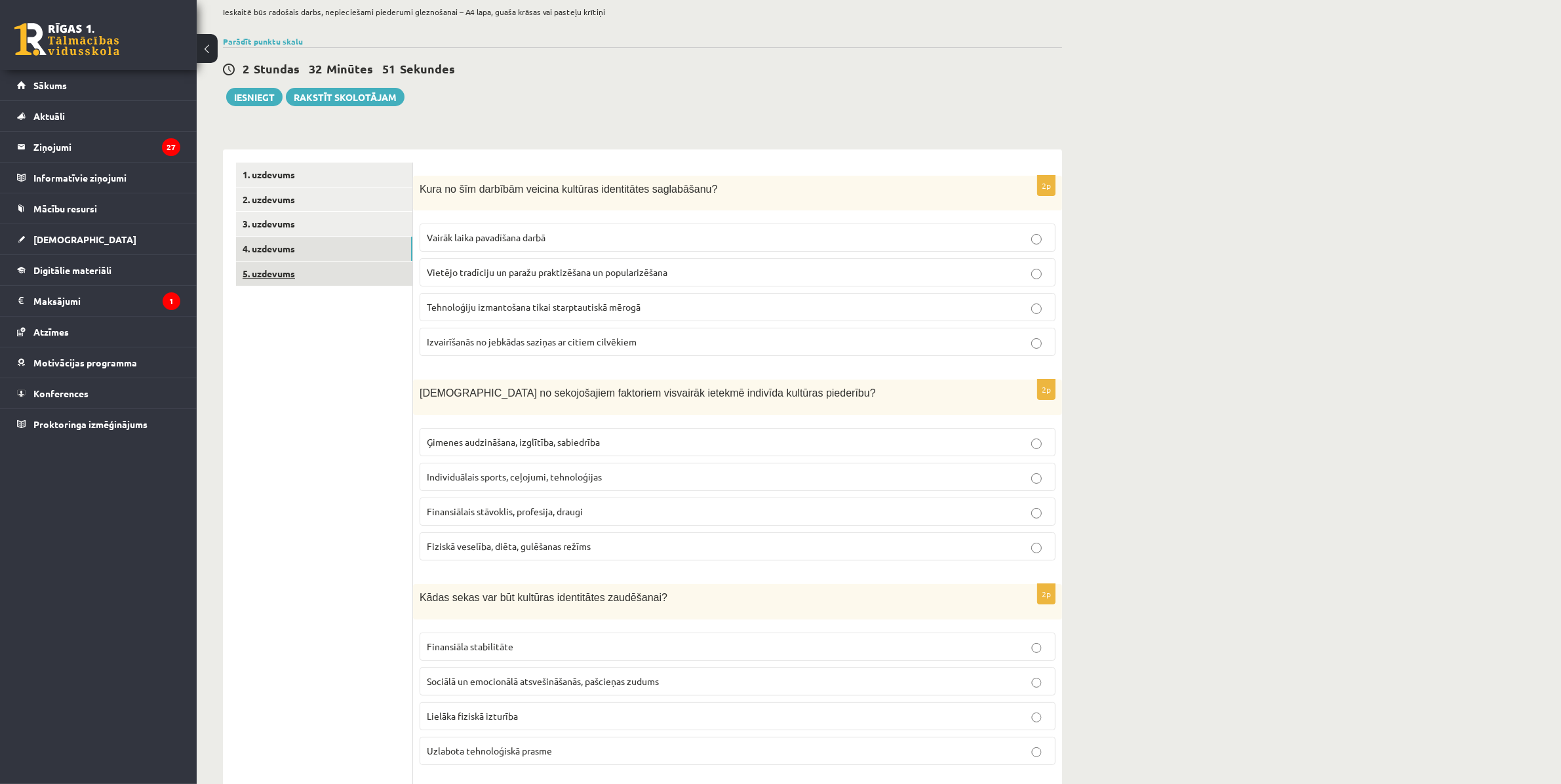
click at [266, 279] on link "5. uzdevums" at bounding box center [324, 273] width 176 height 24
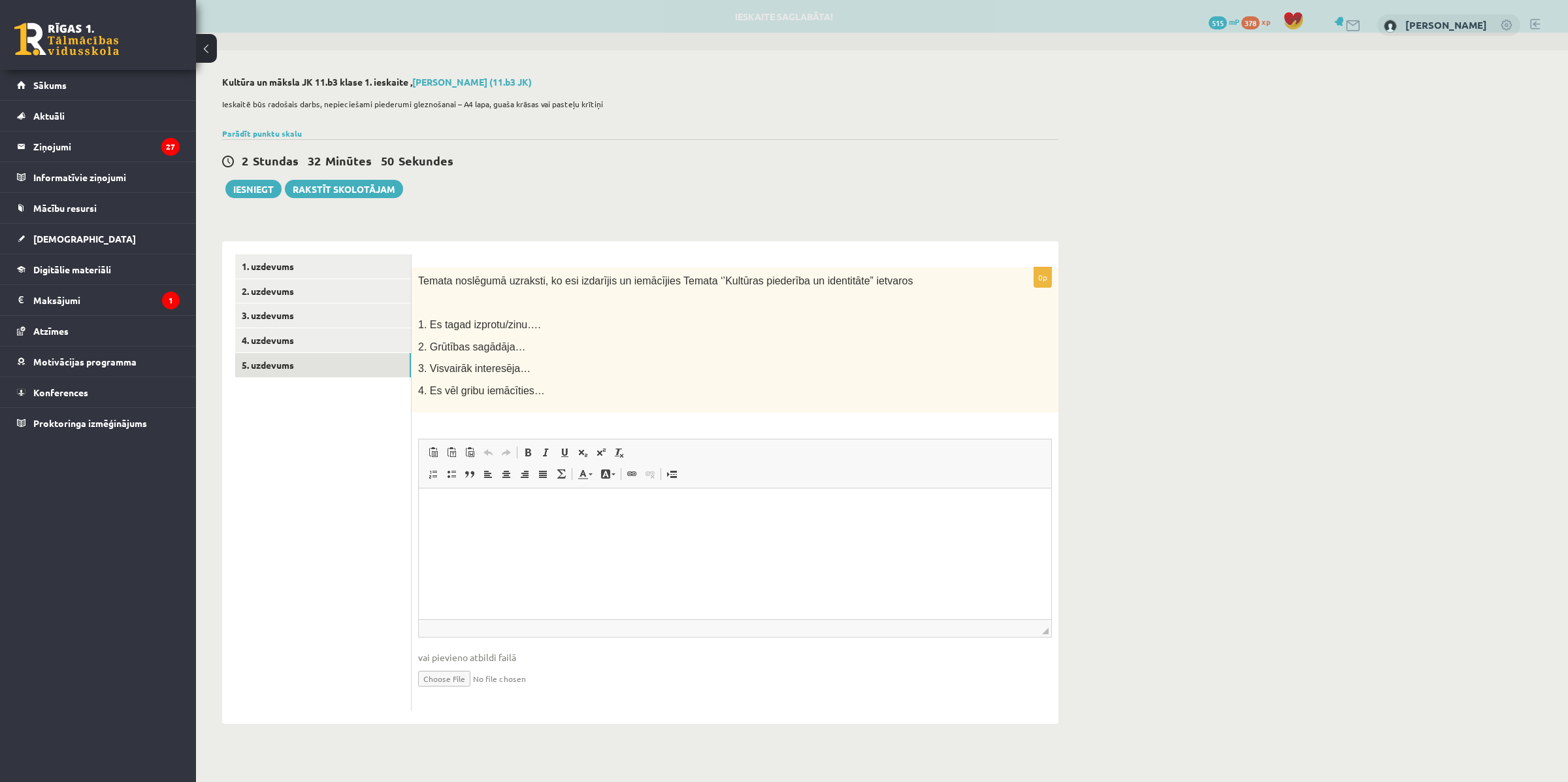
scroll to position [0, 0]
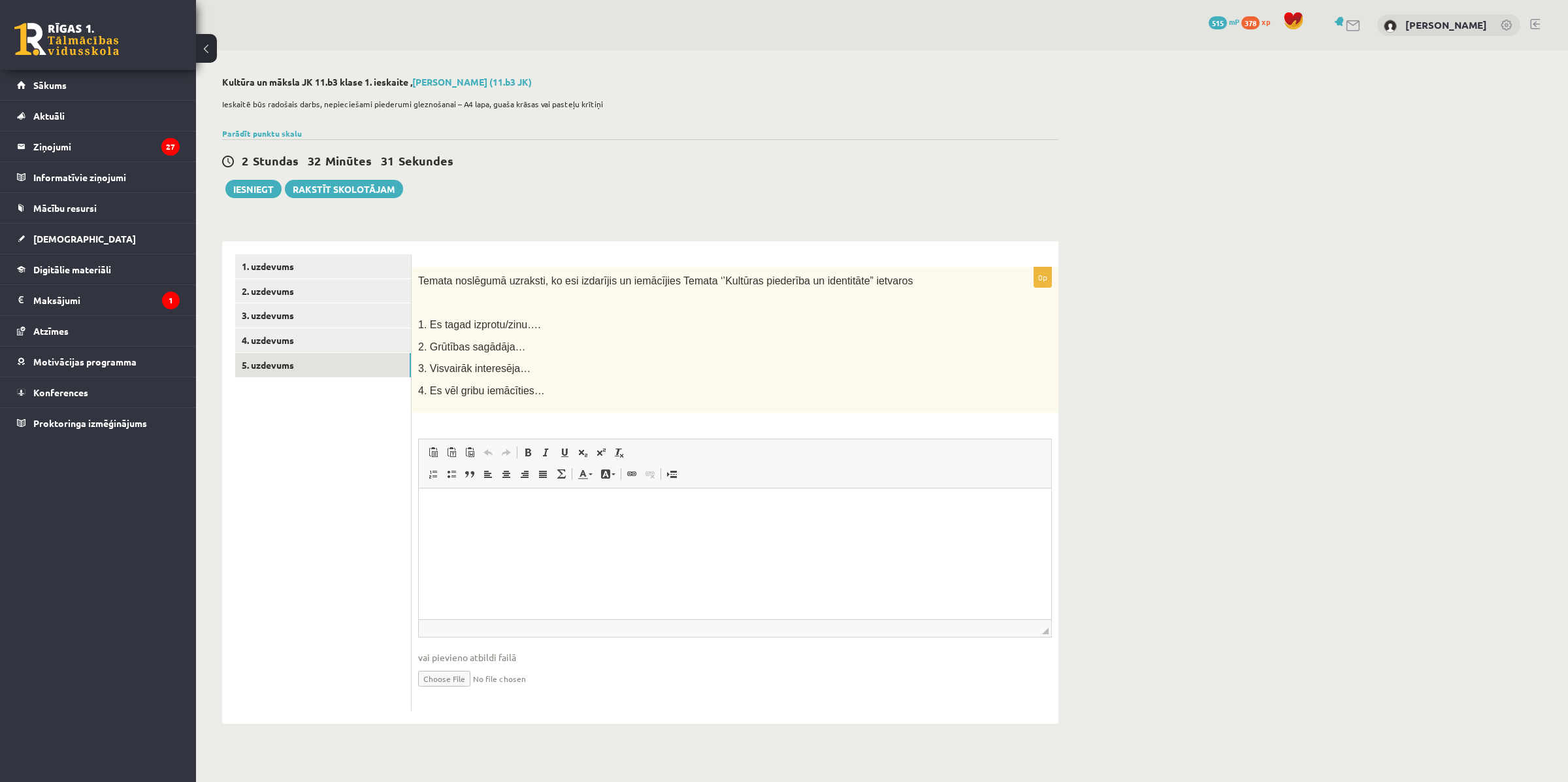
click at [482, 522] on html at bounding box center [735, 508] width 632 height 40
click at [257, 189] on button "Iesniegt" at bounding box center [254, 189] width 56 height 18
click at [256, 193] on button "Iesniegt" at bounding box center [254, 189] width 56 height 18
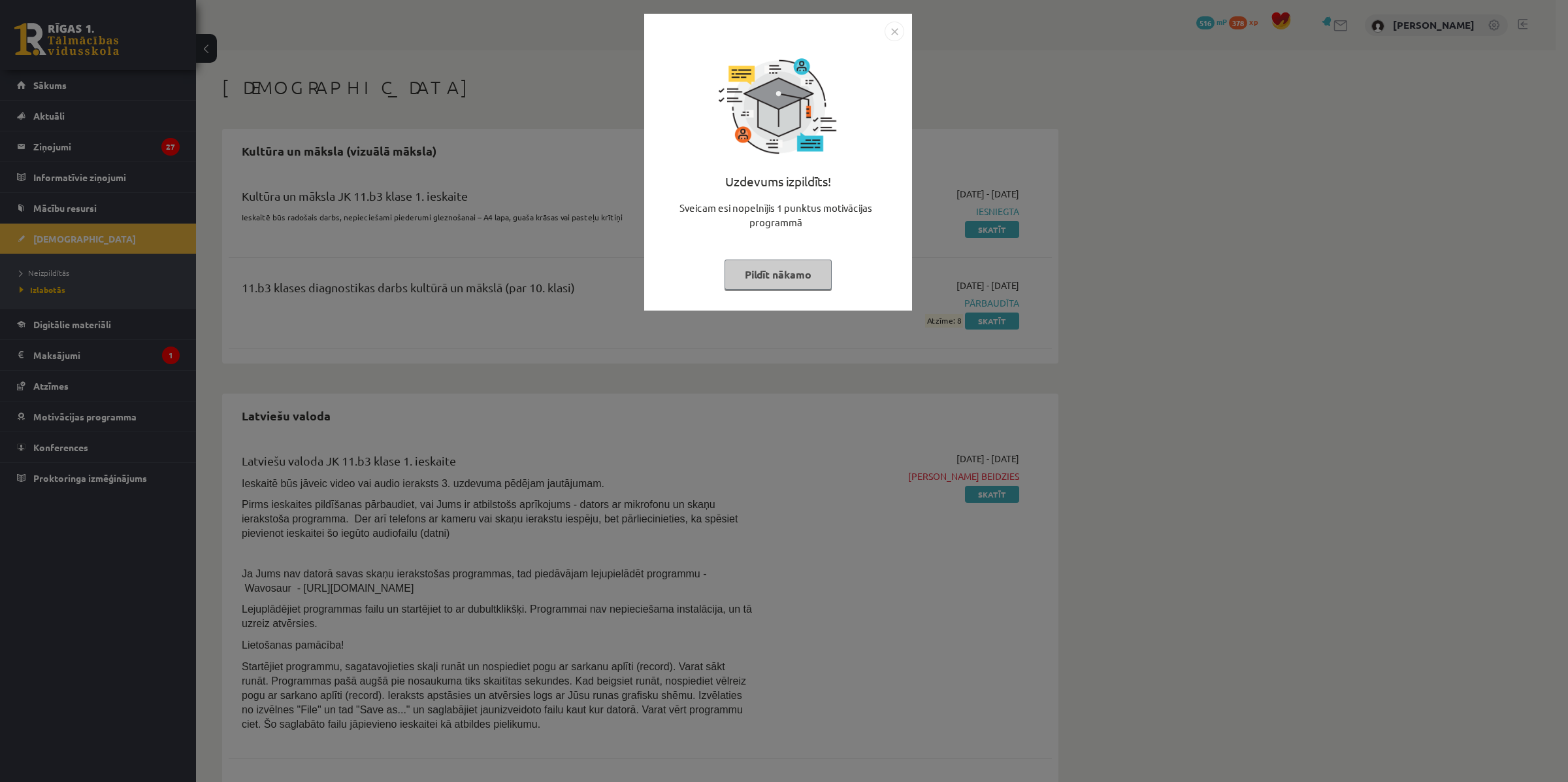
click at [773, 277] on button "Pildīt nākamo" at bounding box center [778, 275] width 107 height 30
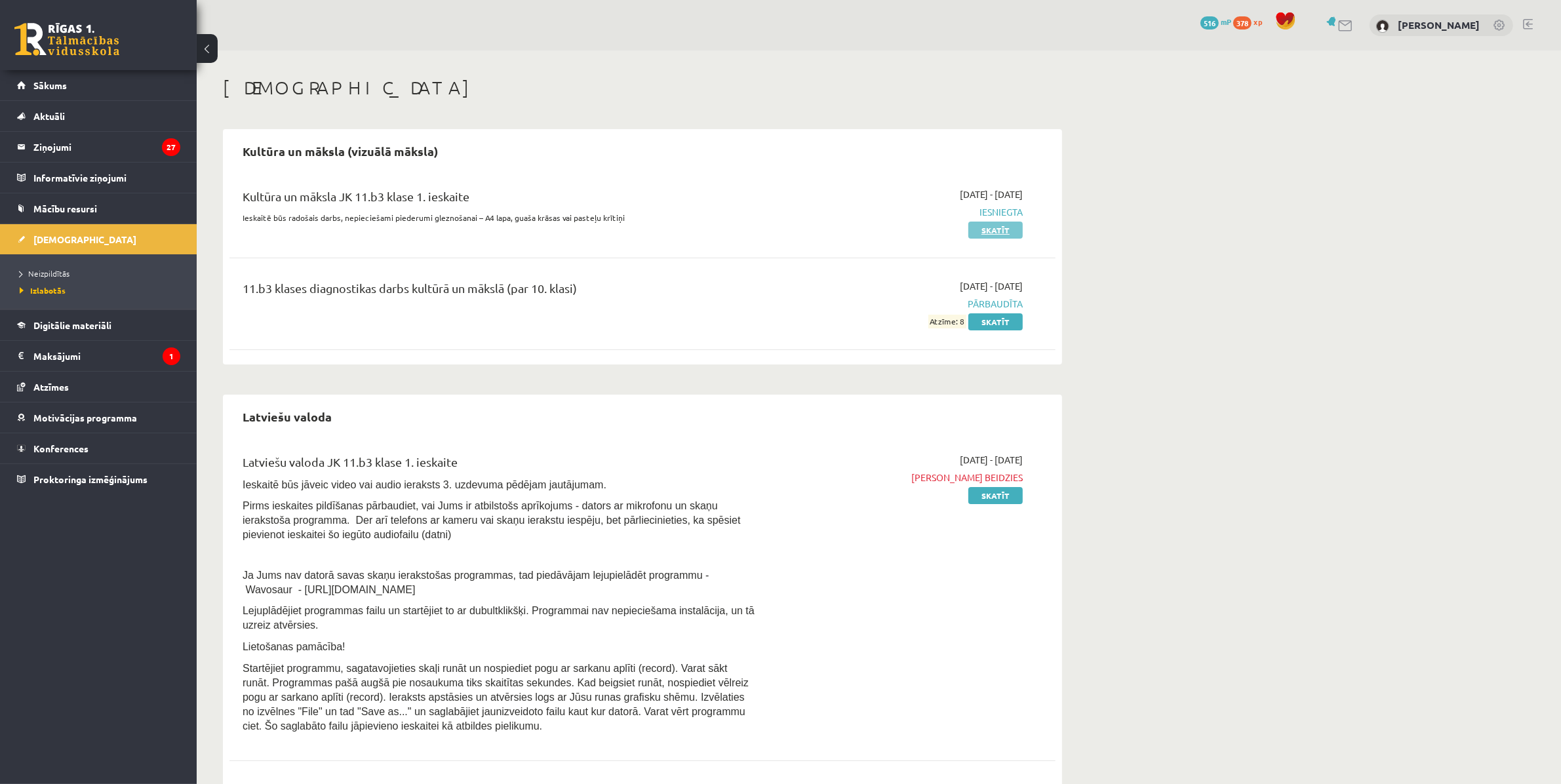
click at [1002, 231] on link "Skatīt" at bounding box center [996, 230] width 55 height 17
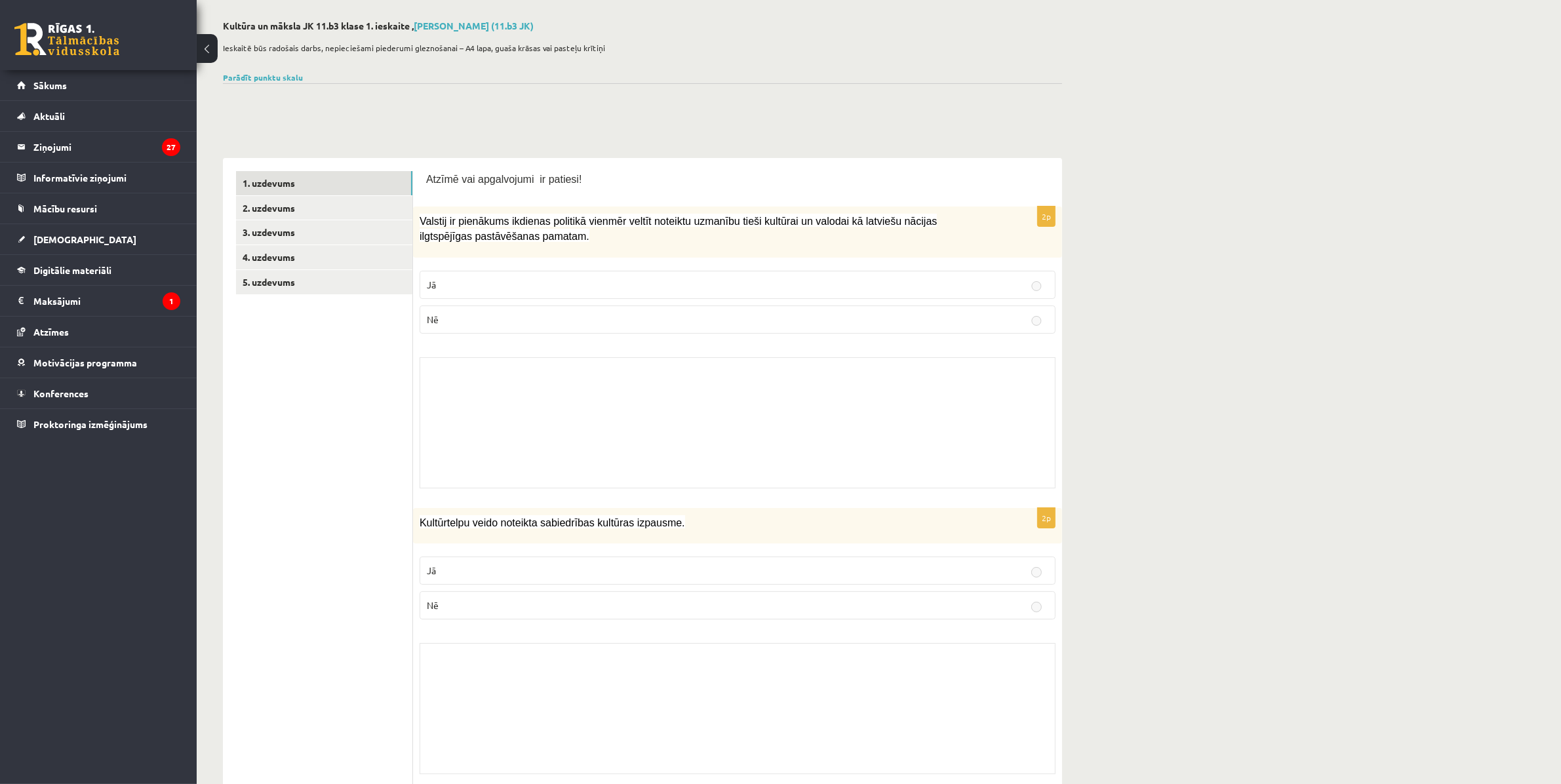
scroll to position [82, 0]
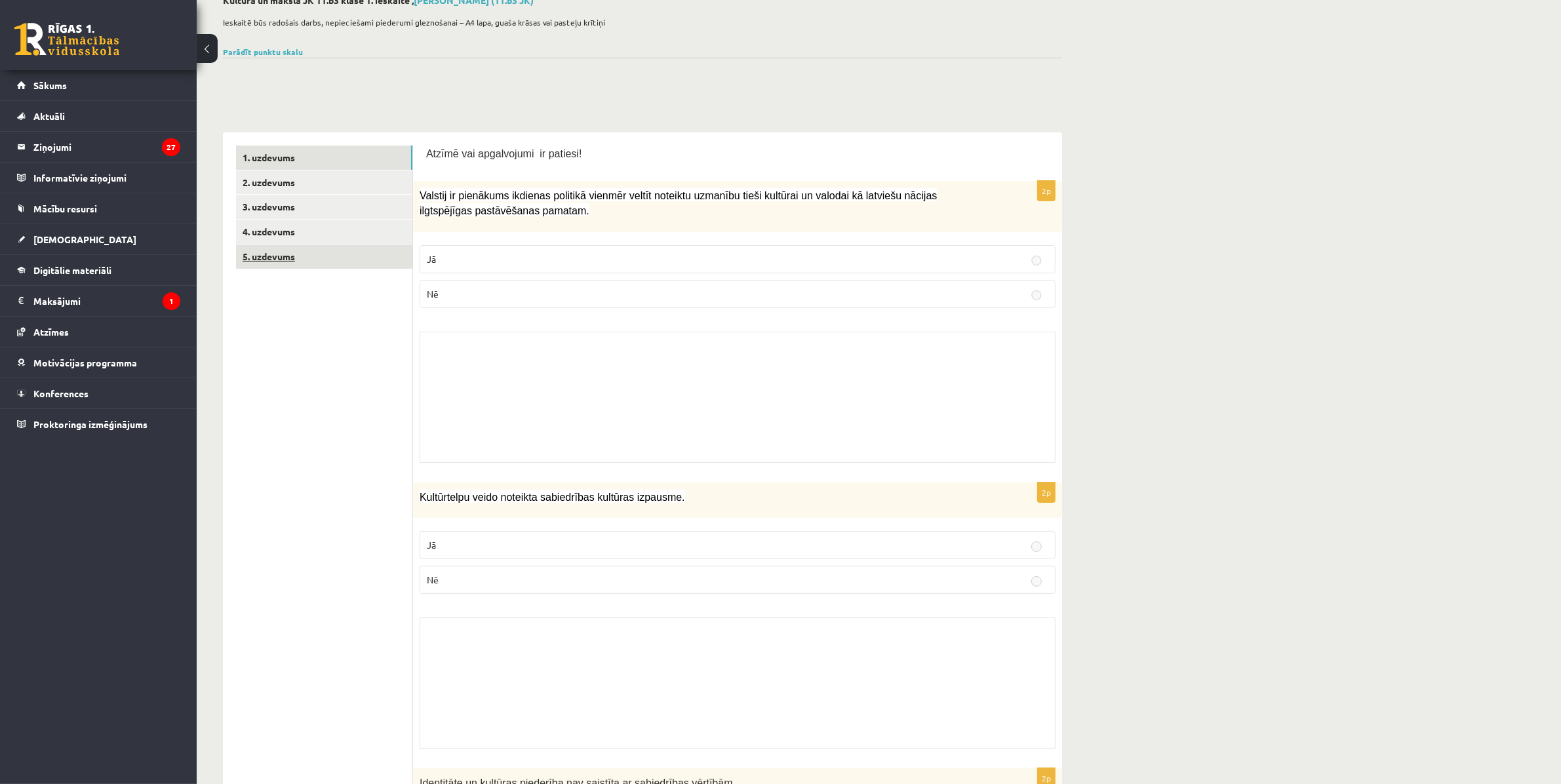
click at [268, 254] on link "5. uzdevums" at bounding box center [324, 256] width 176 height 24
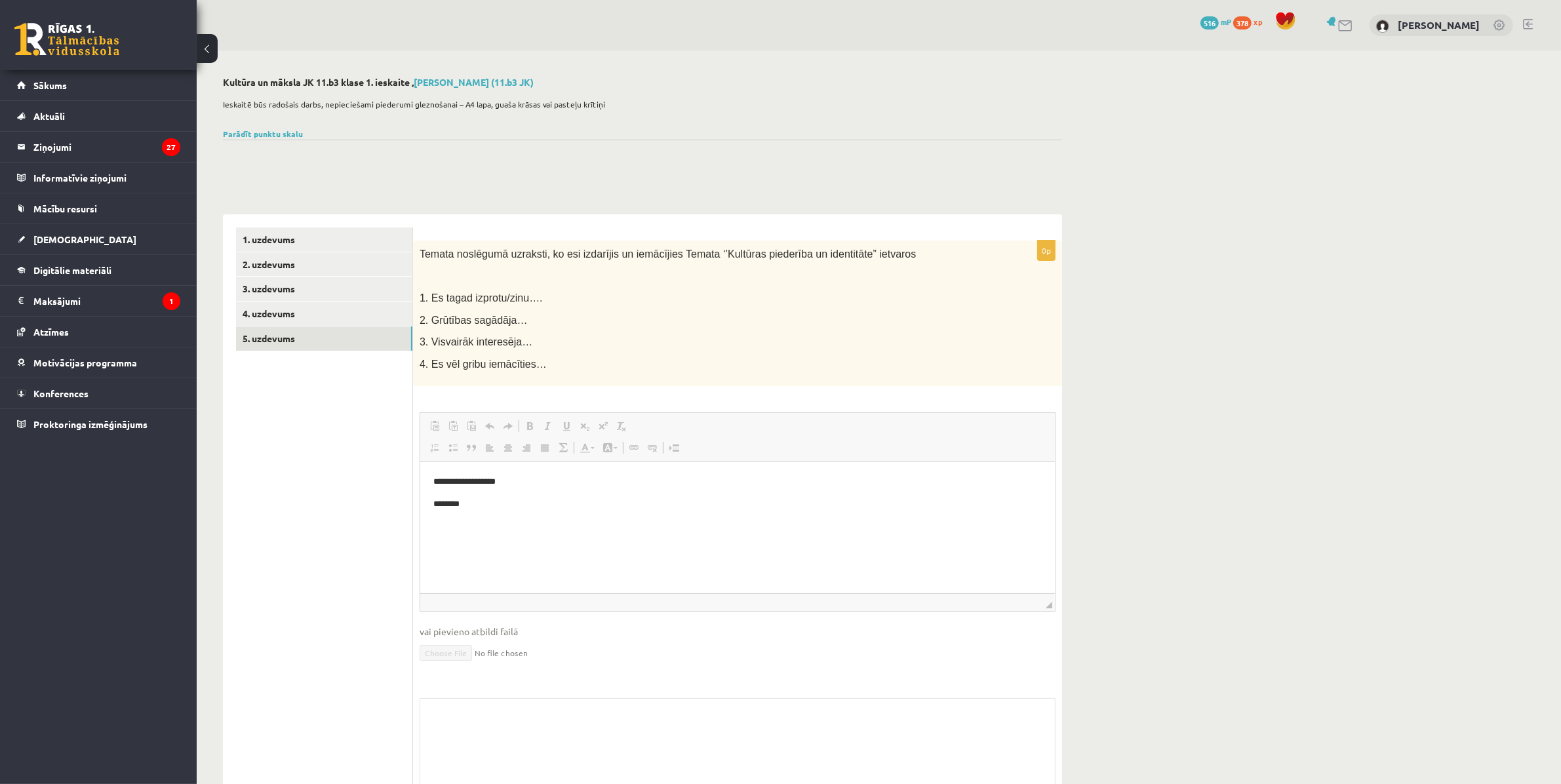
scroll to position [0, 0]
click at [70, 234] on span "[DEMOGRAPHIC_DATA]" at bounding box center [85, 239] width 103 height 12
